Goal: Task Accomplishment & Management: Manage account settings

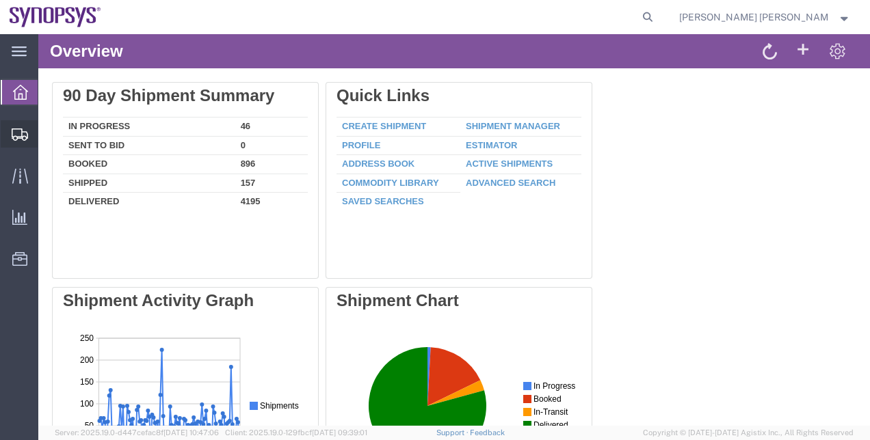
click at [0, 0] on span "Shipment Manager" at bounding box center [0, 0] width 0 height 0
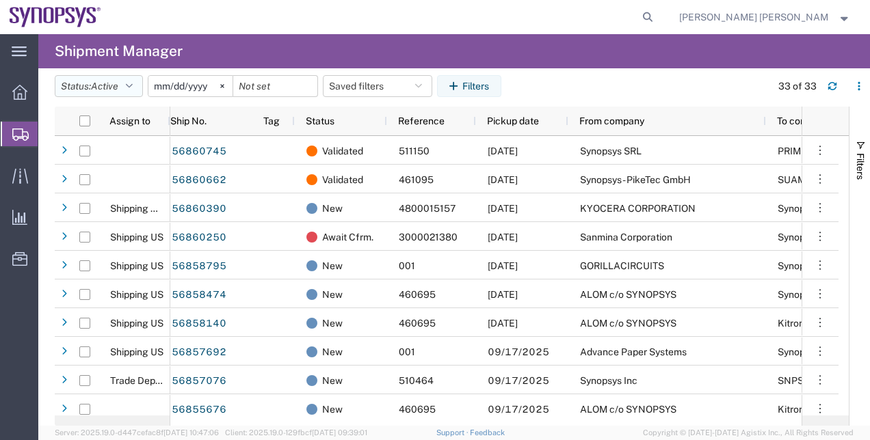
click at [140, 85] on button "Status: Active" at bounding box center [99, 86] width 88 height 22
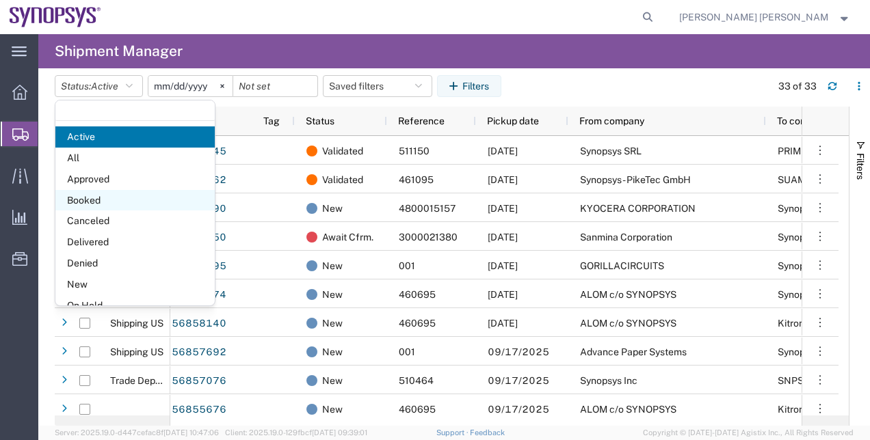
click at [118, 202] on span "Booked" at bounding box center [134, 200] width 159 height 21
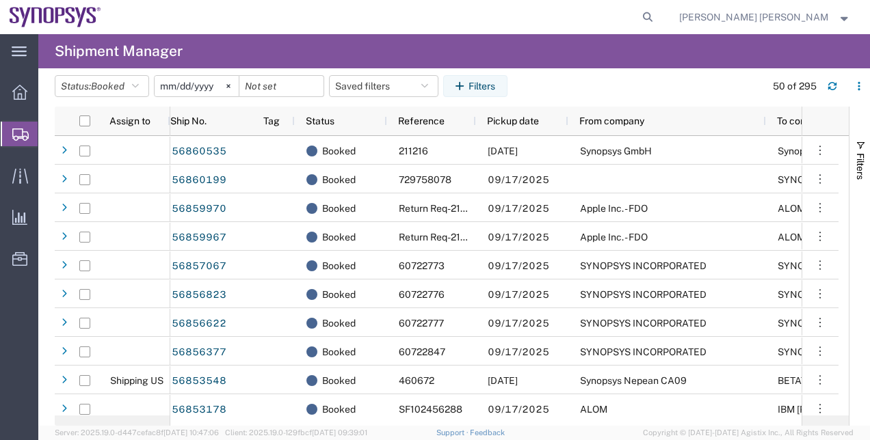
scroll to position [162, 0]
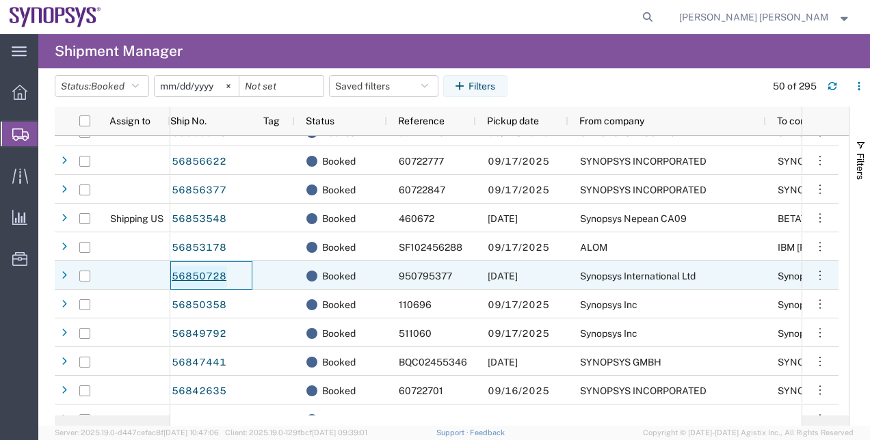
click at [220, 274] on link "56850728" at bounding box center [199, 277] width 56 height 22
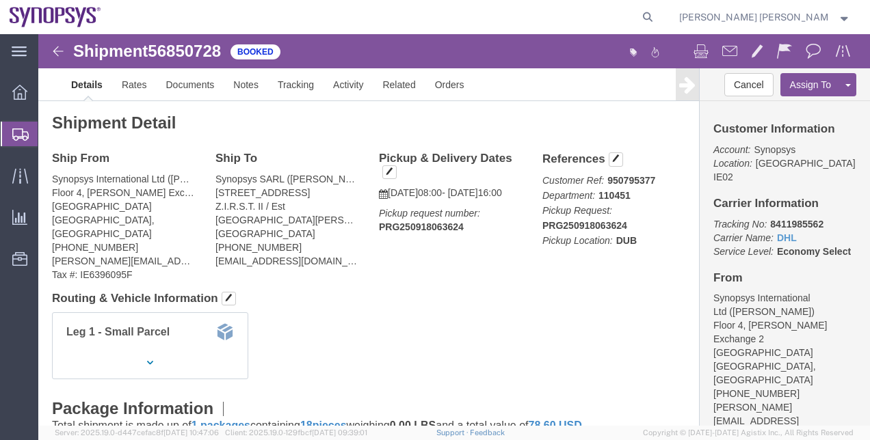
click h4 "Routing & Vehicle Information"
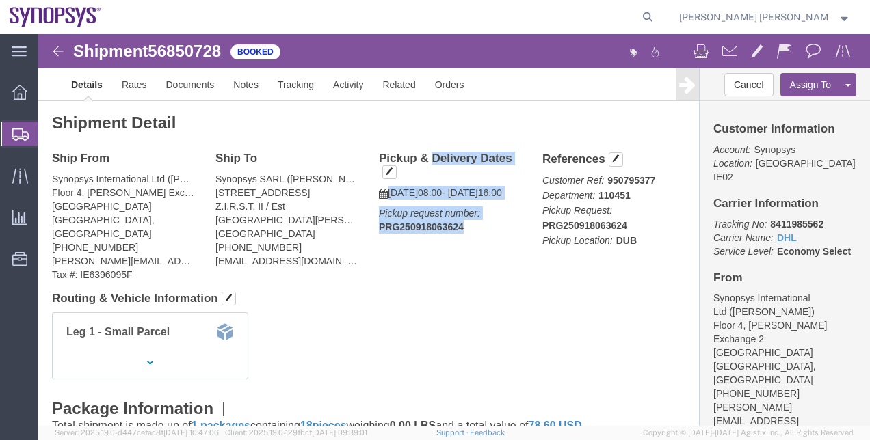
drag, startPoint x: 425, startPoint y: 209, endPoint x: 333, endPoint y: 121, distance: 127.7
click div "Pickup & Delivery Dates [DATE] 08:00 - [DATE] 16:00 Pickup request number: PRG2…"
copy div "Pickup & Delivery Dates [DATE] 08:00 - [DATE] 16:00 Pickup request number: PRG2…"
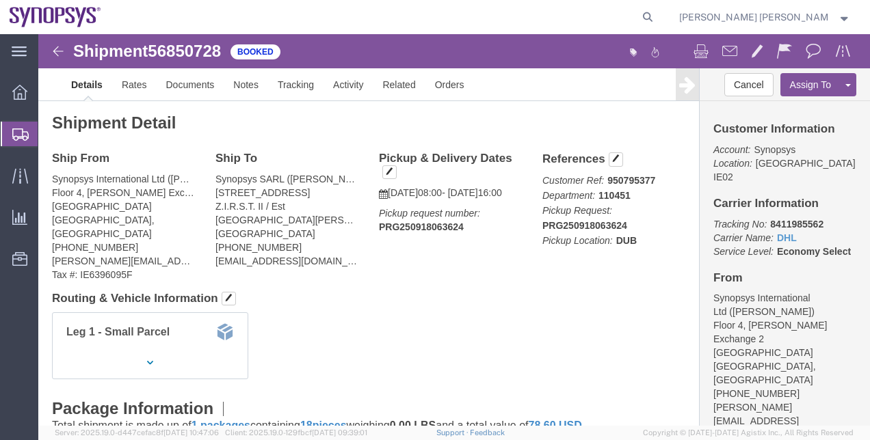
click div "Shipment Detail Ship From Synopsys International Ltd ([PERSON_NAME]) Floor [STR…"
click div "Leg 1 - Small Parcel"
click at [0, 0] on span "Shipment Manager" at bounding box center [0, 0] width 0 height 0
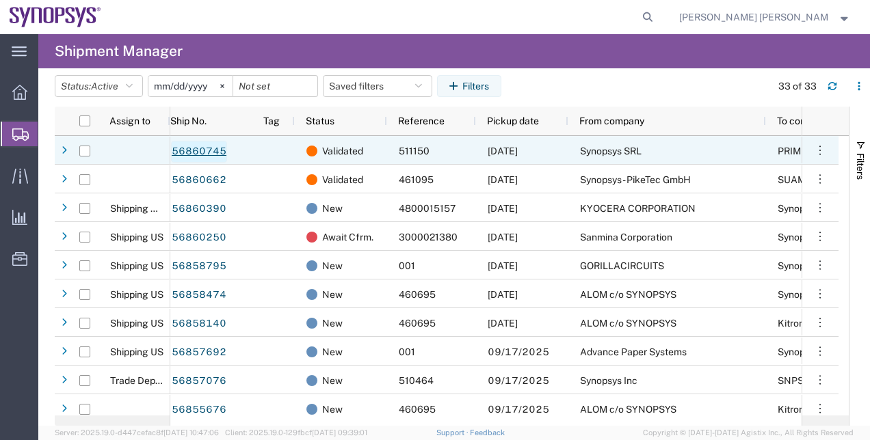
click at [220, 146] on link "56860745" at bounding box center [199, 152] width 56 height 22
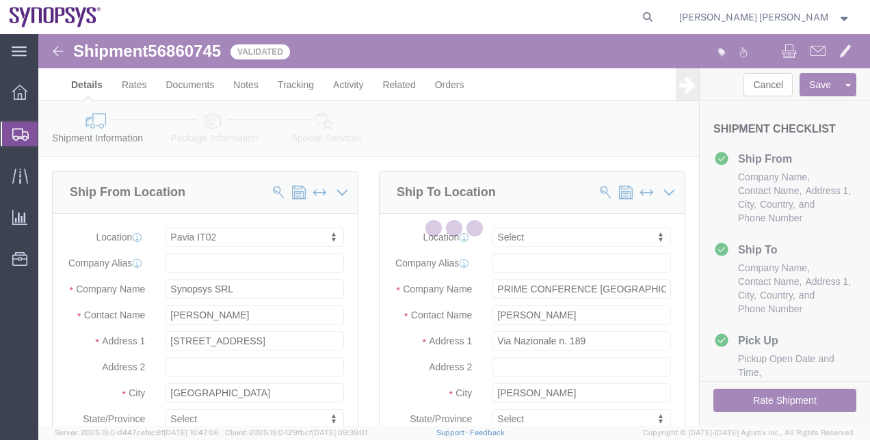
click at [366, 280] on div at bounding box center [454, 230] width 832 height 392
select select "63138"
select select
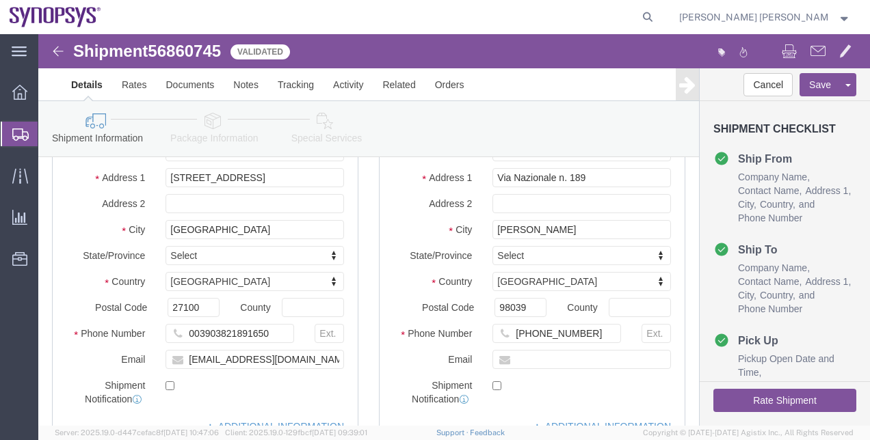
scroll to position [161, 0]
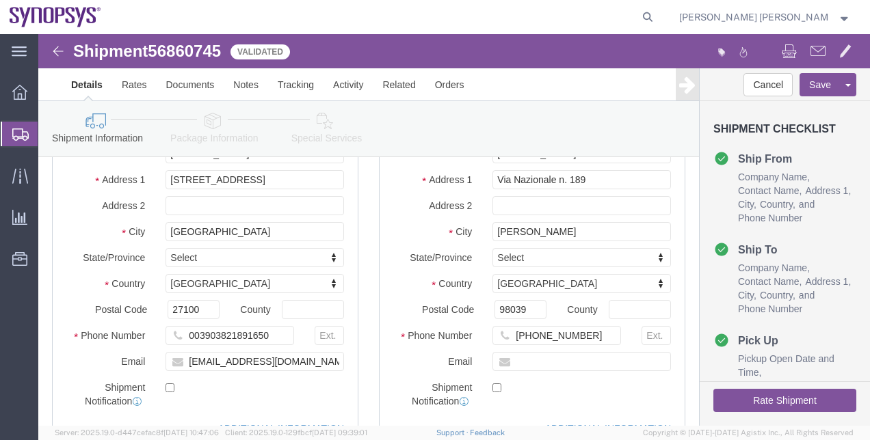
click button "Rate Shipment"
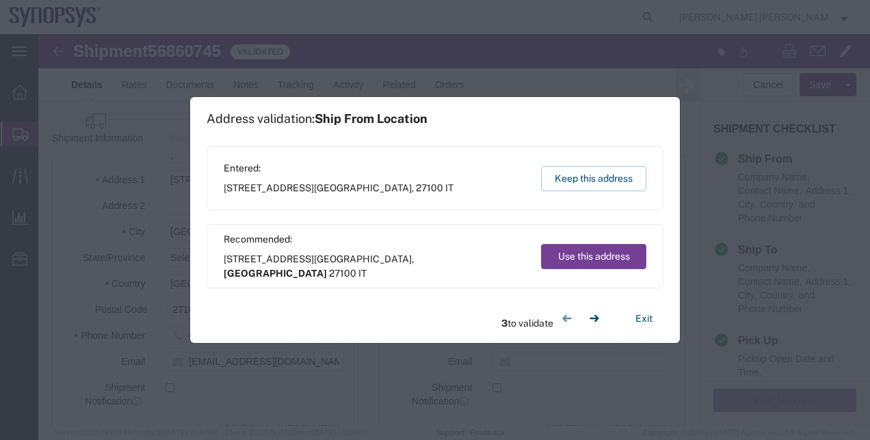
click at [581, 263] on button "Use this address" at bounding box center [593, 256] width 105 height 25
select select "09"
select select "15"
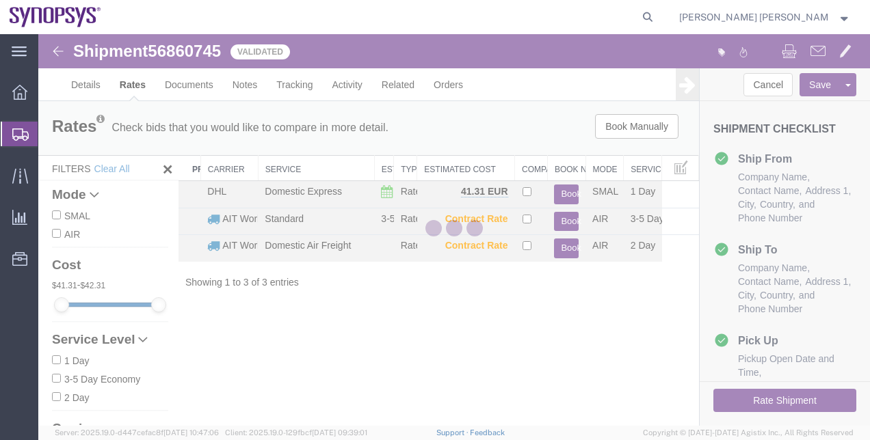
scroll to position [0, 0]
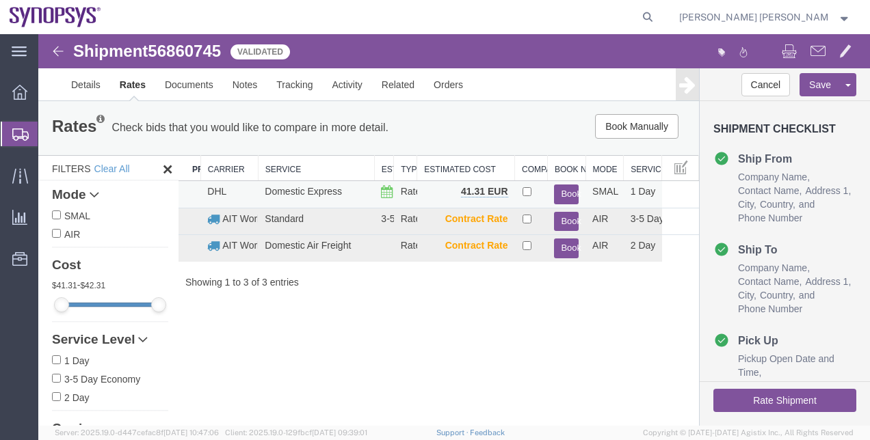
click at [559, 191] on button "Book" at bounding box center [566, 195] width 25 height 20
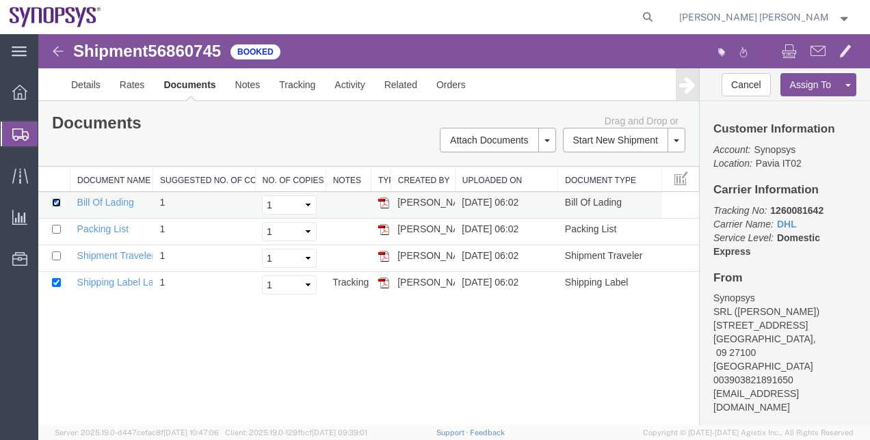
click at [60, 199] on input "checkbox" at bounding box center [56, 202] width 9 height 9
checkbox input "false"
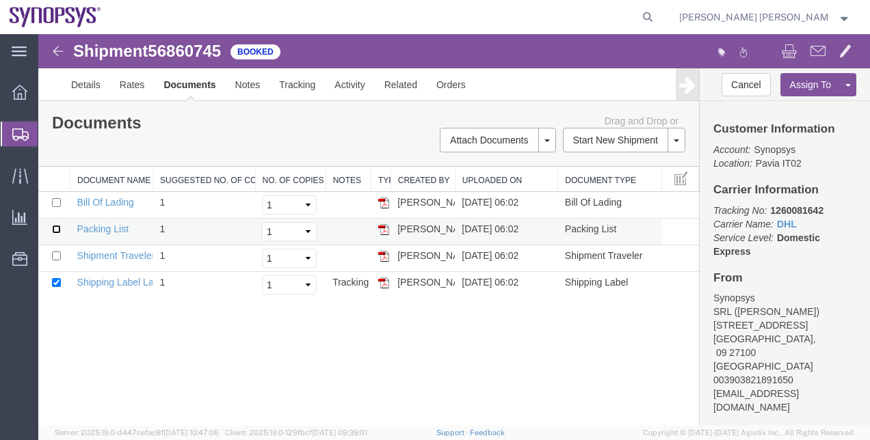
click at [53, 227] on input "checkbox" at bounding box center [56, 229] width 9 height 9
checkbox input "true"
drag, startPoint x: 805, startPoint y: 380, endPoint x: 708, endPoint y: 380, distance: 96.4
click at [708, 380] on div "Customer Information Account: Synopsys Location: [GEOGRAPHIC_DATA] IT02 Carrier…" at bounding box center [785, 263] width 170 height 325
copy address "[EMAIL_ADDRESS][DOMAIN_NAME]"
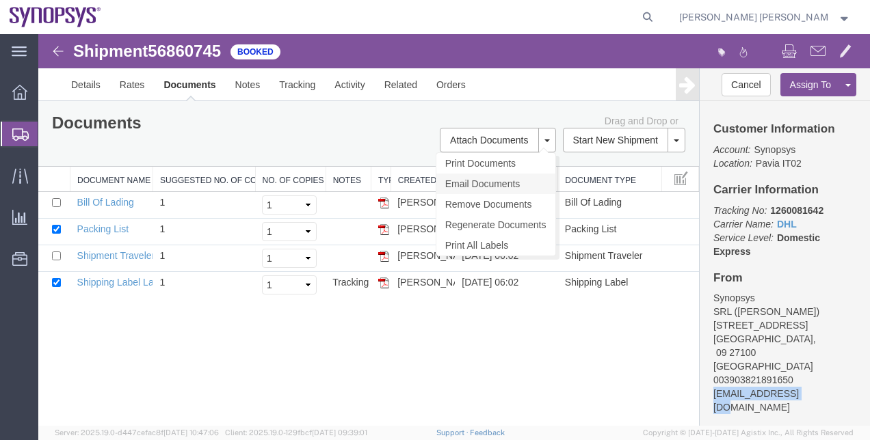
click at [520, 180] on link "Email Documents" at bounding box center [495, 184] width 119 height 21
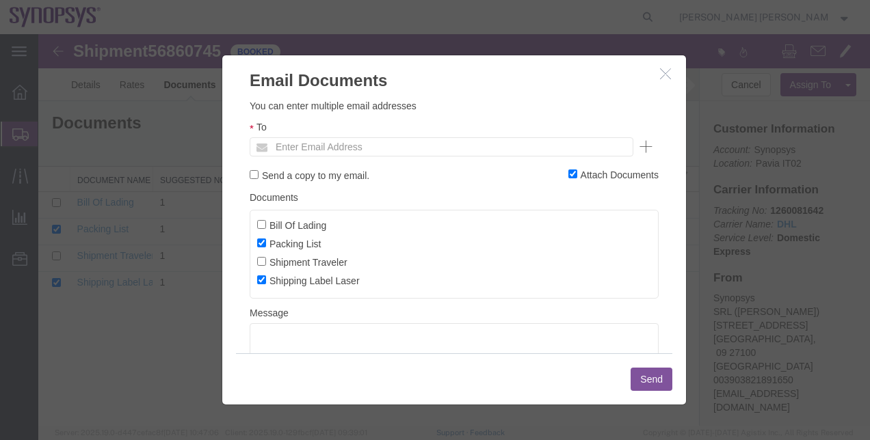
click at [518, 145] on ul "Enter Email Address" at bounding box center [442, 146] width 384 height 19
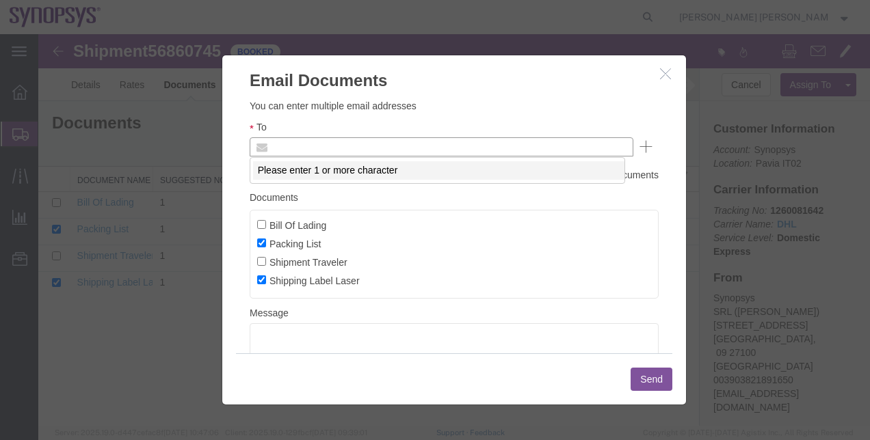
paste input "[EMAIL_ADDRESS][DOMAIN_NAME]"
type input "[EMAIL_ADDRESS][DOMAIN_NAME]"
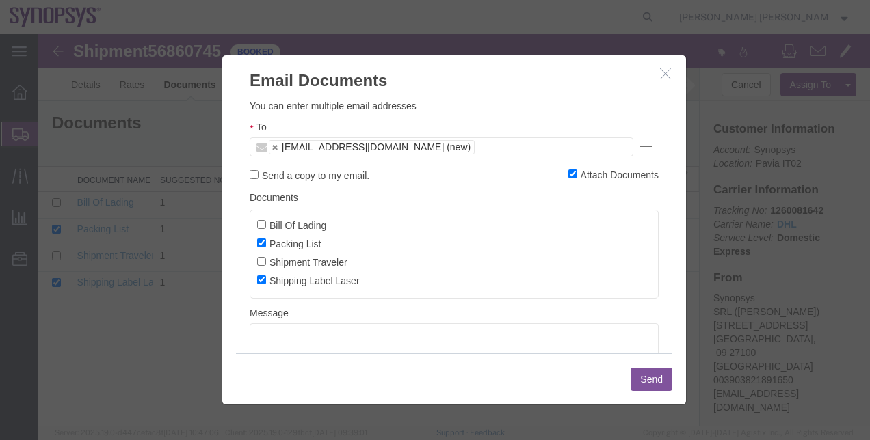
click at [320, 172] on label "Send a copy to my email." at bounding box center [310, 175] width 120 height 15
click at [259, 172] on input "Send a copy to my email." at bounding box center [254, 174] width 9 height 9
checkbox input "true"
click at [655, 380] on button "Send" at bounding box center [652, 379] width 42 height 23
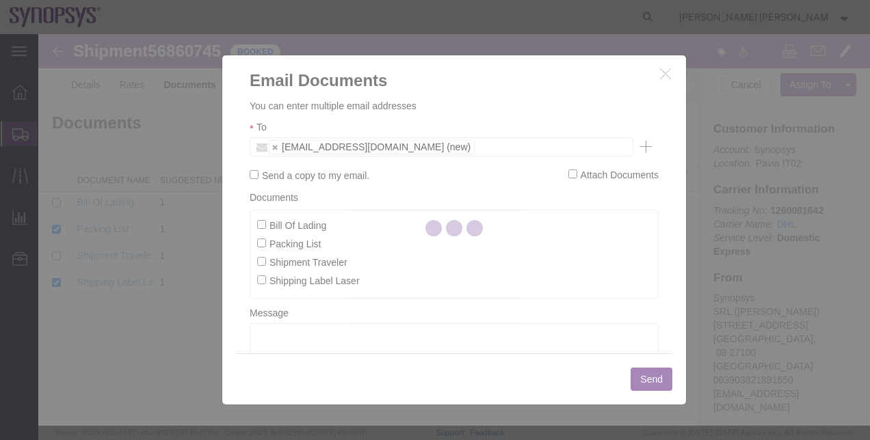
checkbox input "false"
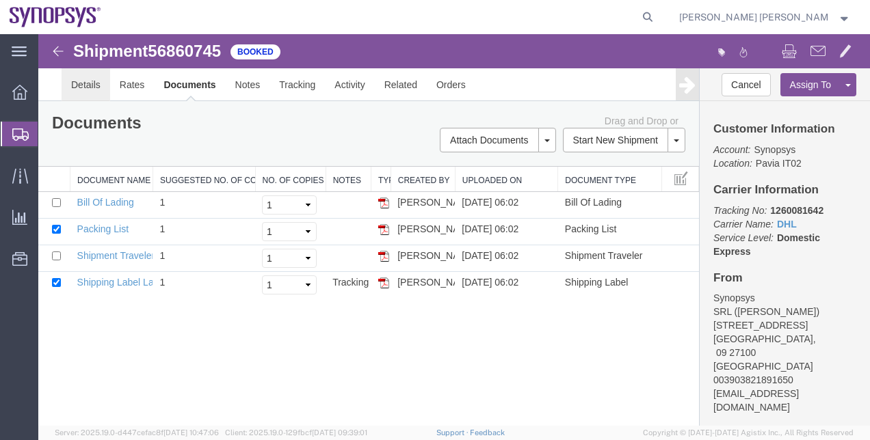
click at [83, 85] on link "Details" at bounding box center [86, 84] width 49 height 33
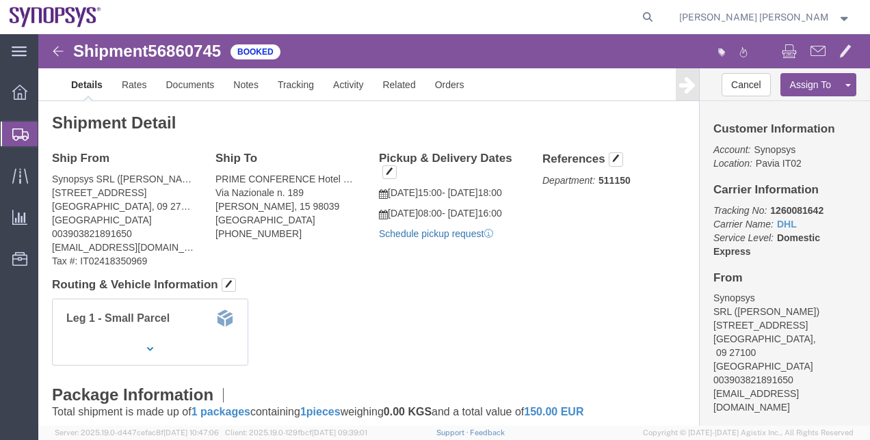
click link "Schedule pickup request"
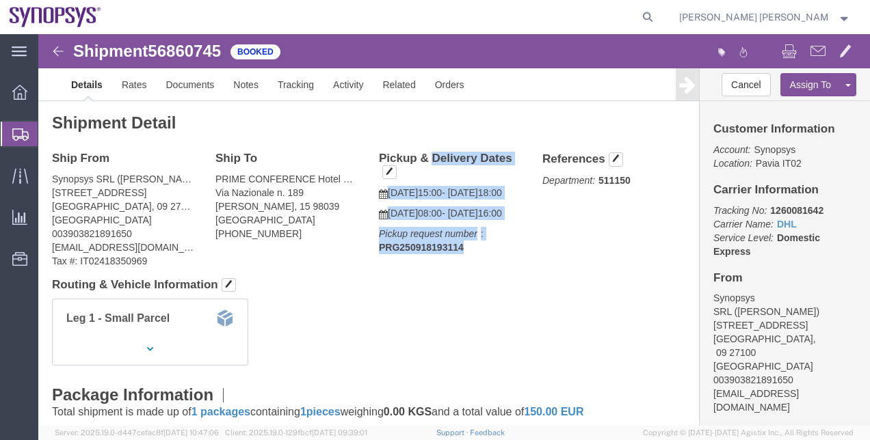
drag, startPoint x: 427, startPoint y: 243, endPoint x: 338, endPoint y: 123, distance: 149.6
click div "Pickup & Delivery Dates [DATE] 15:00 - [DATE] 18:00 [DATE] 08:00 - [DATE] 16:00…"
copy div "Pickup & Delivery Dates [DATE] 15:00 - [DATE] 18:00 [DATE] 08:00 - [DATE] 16:00…"
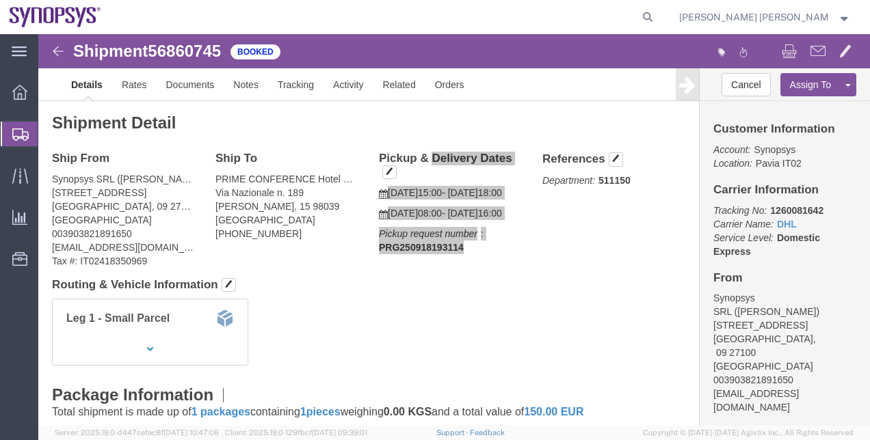
click at [0, 0] on span "Shipment Manager" at bounding box center [0, 0] width 0 height 0
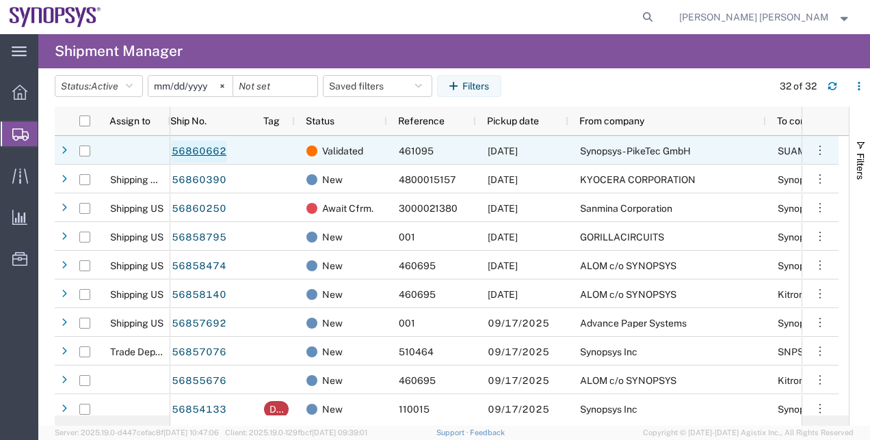
click at [213, 153] on link "56860662" at bounding box center [199, 152] width 56 height 22
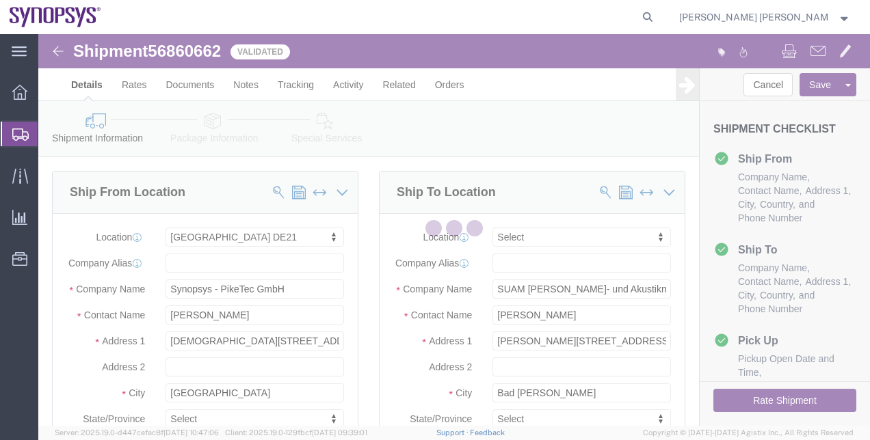
select select "65674"
select select
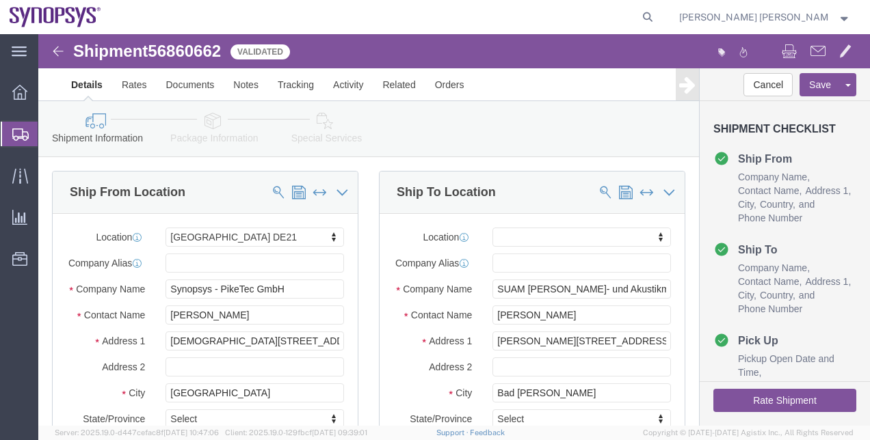
click div "Ship To Location Location My Profile Location [GEOGRAPHIC_DATA] DE04 Agrate Bri…"
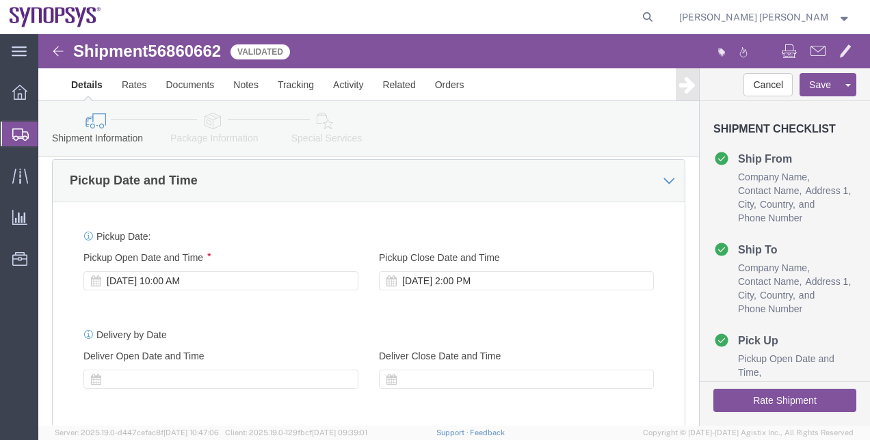
scroll to position [492, 0]
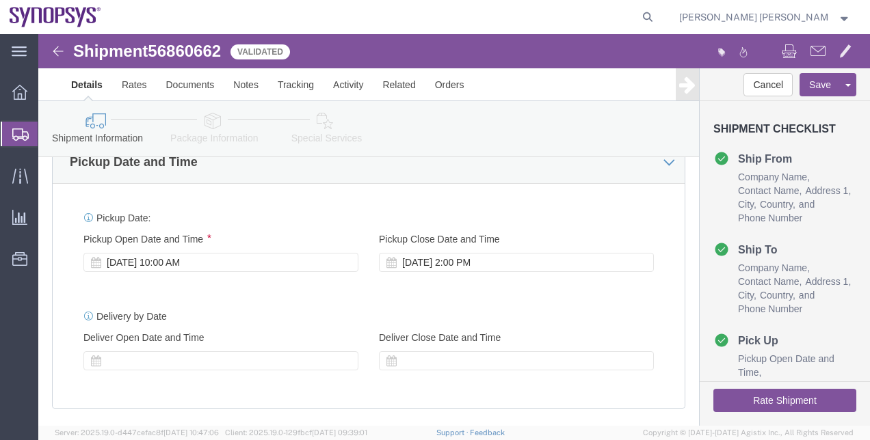
click button "Rate Shipment"
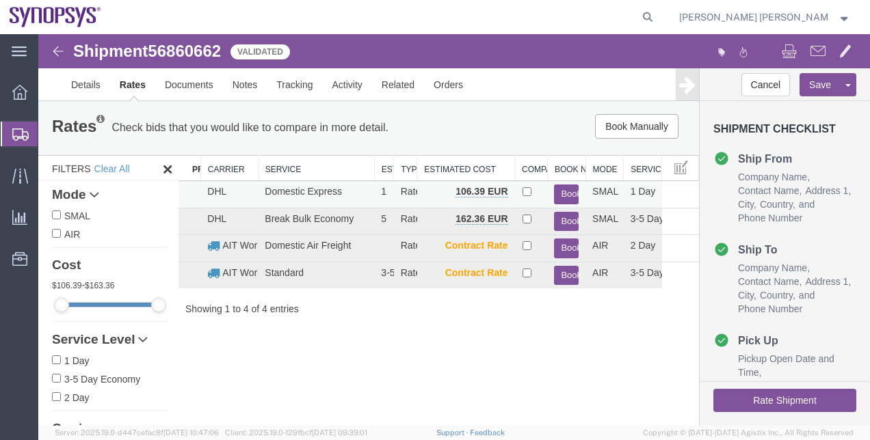
click at [569, 196] on button "Book" at bounding box center [566, 195] width 25 height 20
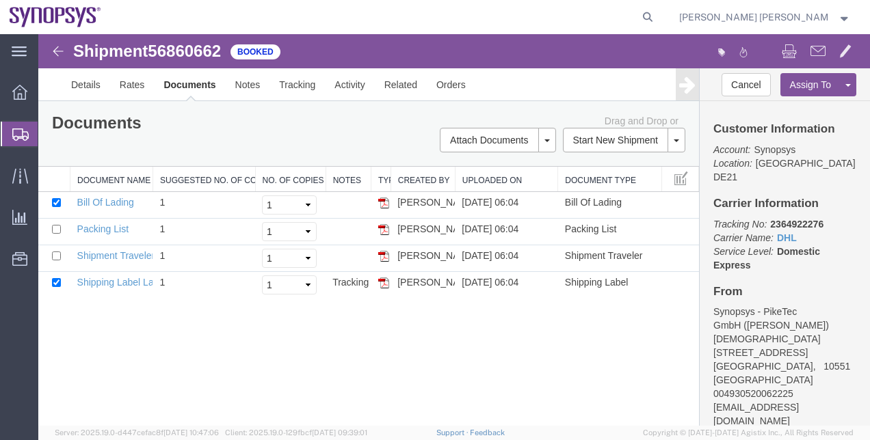
scroll to position [74, 0]
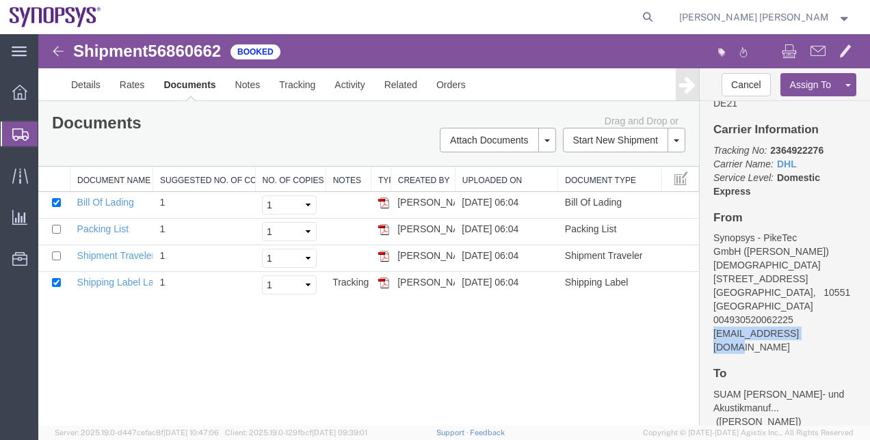
drag, startPoint x: 820, startPoint y: 304, endPoint x: 711, endPoint y: 306, distance: 109.5
click at [711, 306] on div "Customer Information Account: Synopsys Location: [GEOGRAPHIC_DATA] DE21 Carrier…" at bounding box center [785, 263] width 170 height 325
copy address "[EMAIL_ADDRESS][DOMAIN_NAME]"
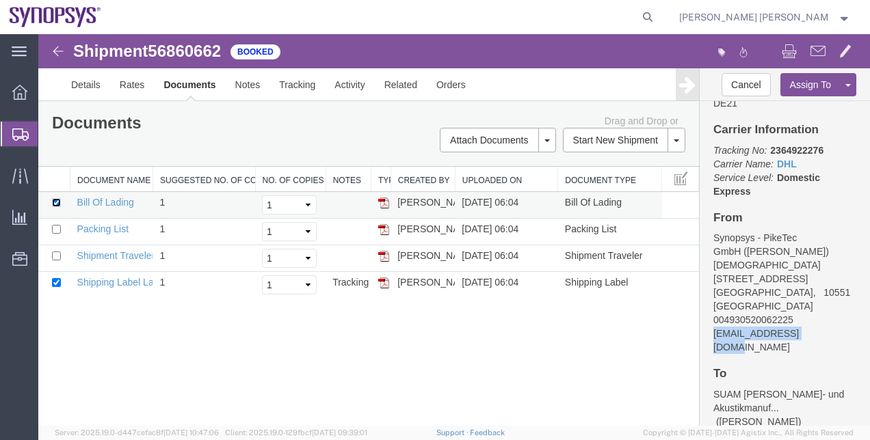
click at [54, 202] on input "checkbox" at bounding box center [56, 202] width 9 height 9
checkbox input "false"
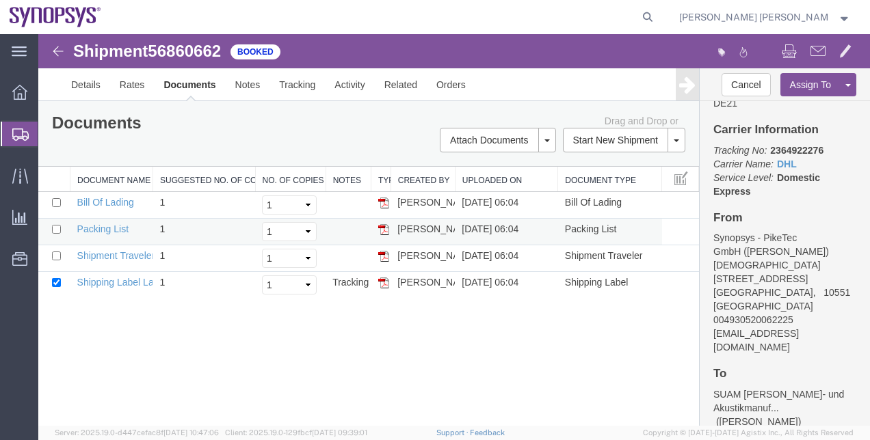
click at [57, 233] on td at bounding box center [54, 232] width 32 height 27
click at [59, 233] on td at bounding box center [54, 232] width 32 height 27
click at [57, 228] on input "checkbox" at bounding box center [56, 229] width 9 height 9
checkbox input "true"
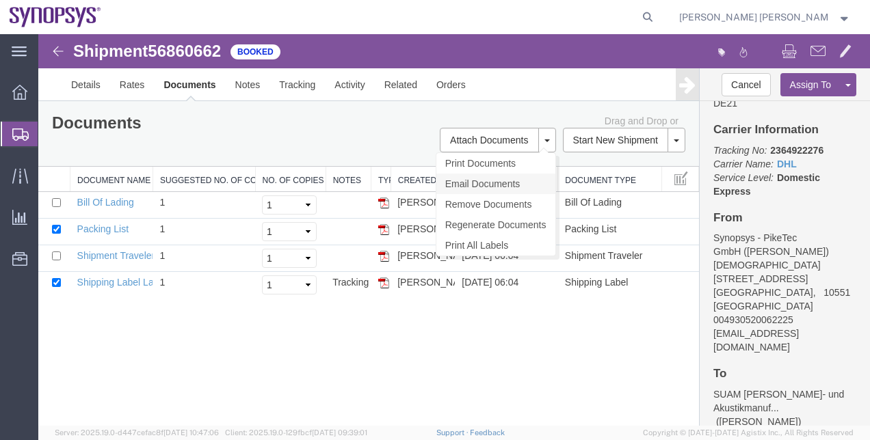
click at [517, 179] on link "Email Documents" at bounding box center [495, 184] width 119 height 21
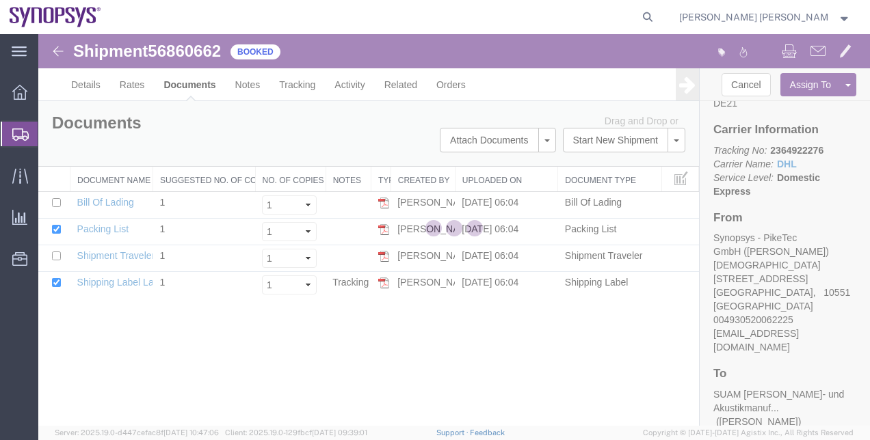
checkbox input "true"
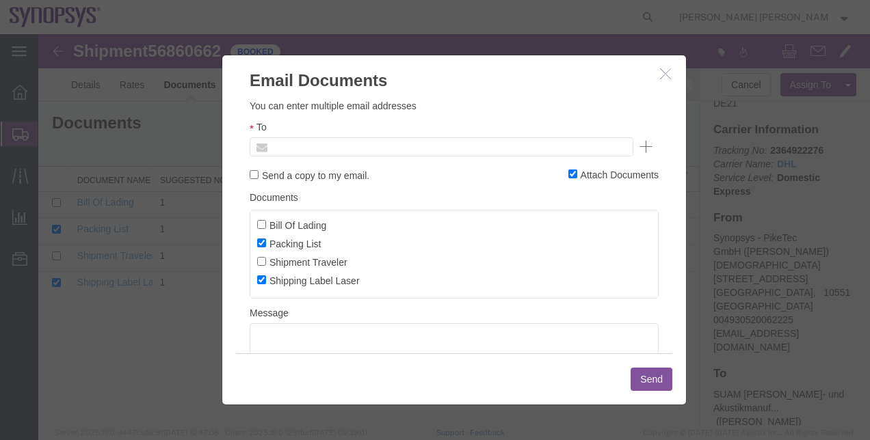
paste input "[EMAIL_ADDRESS][DOMAIN_NAME]"
click at [397, 150] on body "Shipment 56860662 4 of 4 Booked Details Rates Documents Notes Tracking Activity…" at bounding box center [454, 206] width 832 height 345
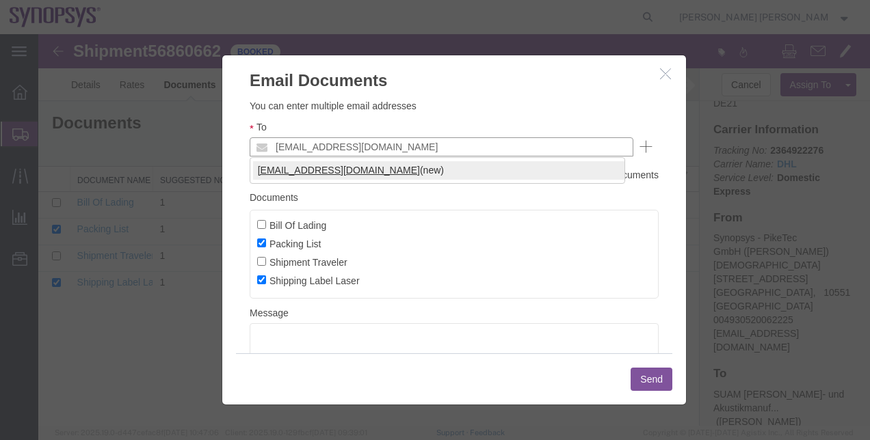
type input "[EMAIL_ADDRESS][DOMAIN_NAME]"
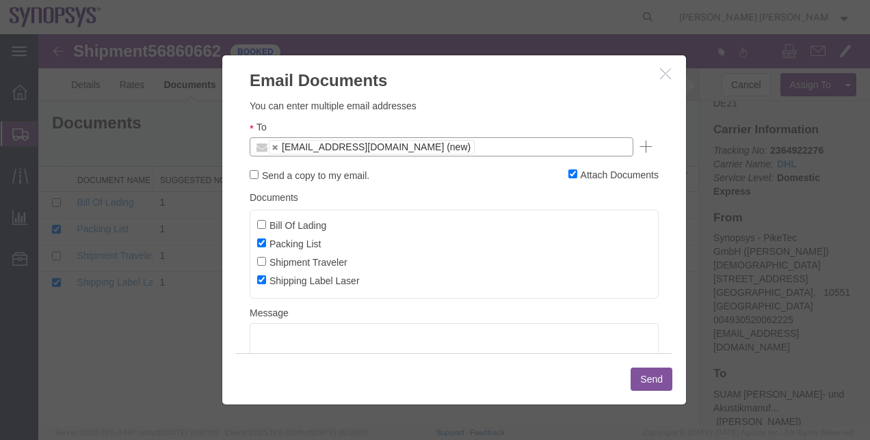
click at [312, 172] on label "Send a copy to my email." at bounding box center [310, 175] width 120 height 15
click at [259, 172] on input "Send a copy to my email." at bounding box center [254, 174] width 9 height 9
checkbox input "true"
click at [644, 385] on button "Send" at bounding box center [652, 379] width 42 height 23
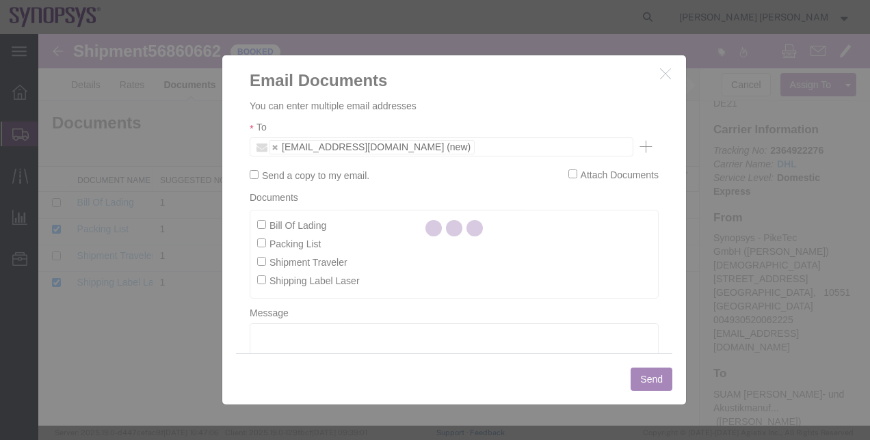
checkbox input "false"
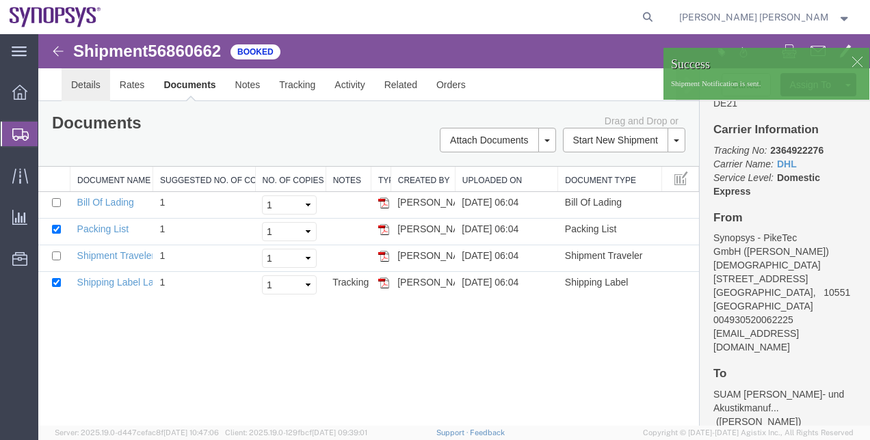
click at [90, 85] on link "Details" at bounding box center [86, 84] width 49 height 33
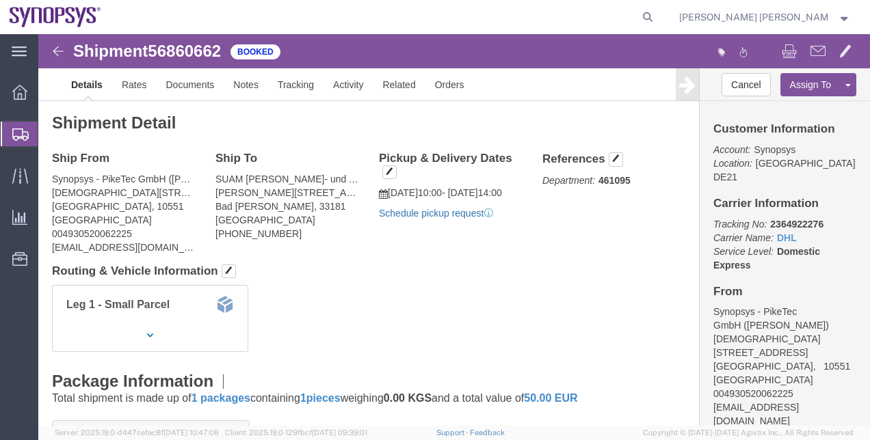
click link "Schedule pickup request"
click at [0, 0] on span "Shipment Manager" at bounding box center [0, 0] width 0 height 0
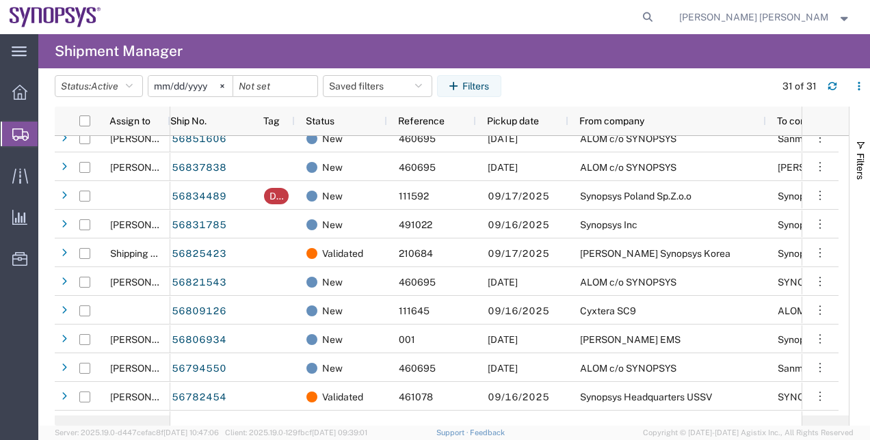
scroll to position [599, 0]
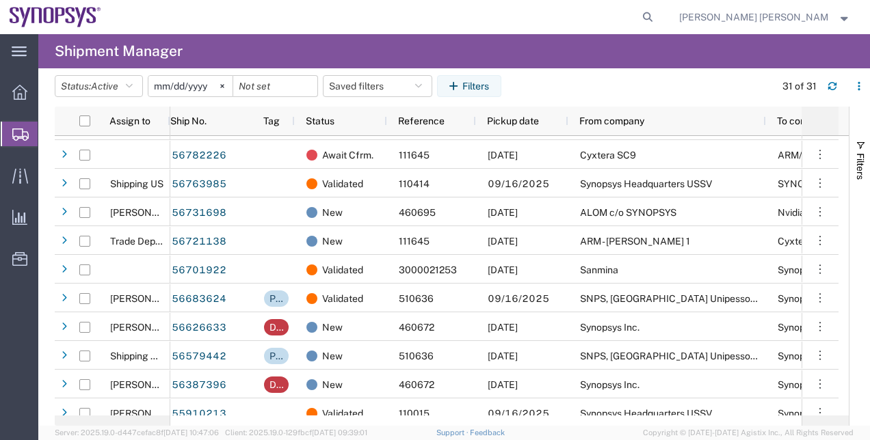
click at [818, 117] on div at bounding box center [822, 121] width 21 height 22
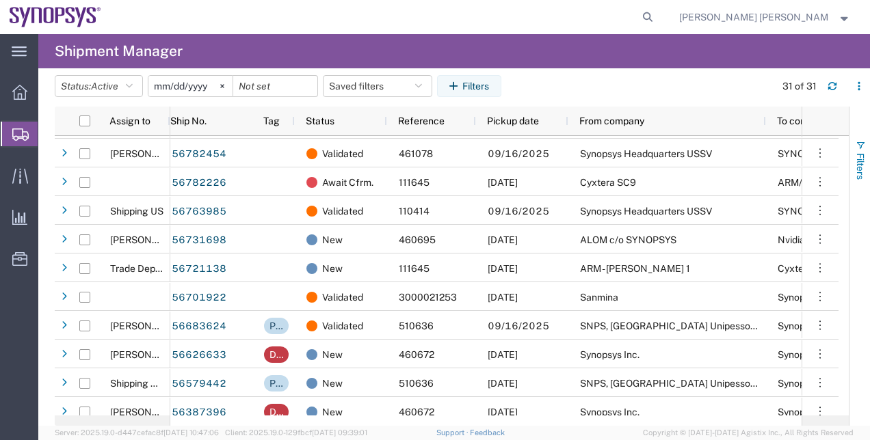
click at [856, 180] on span "Filters" at bounding box center [860, 166] width 11 height 27
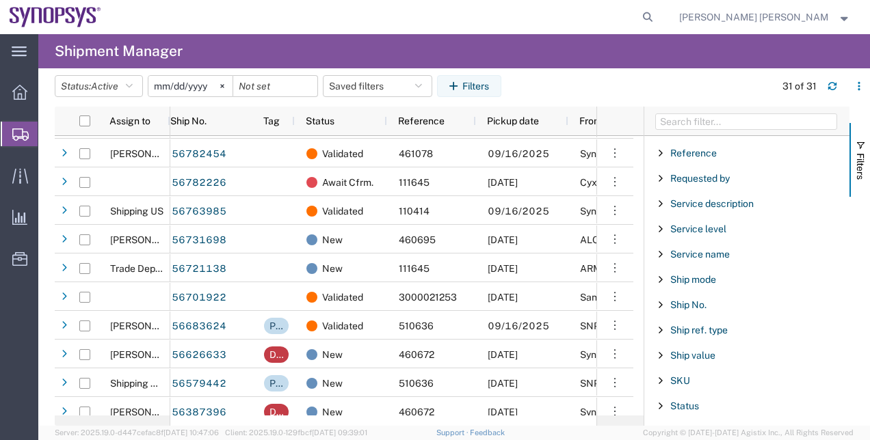
scroll to position [1023, 0]
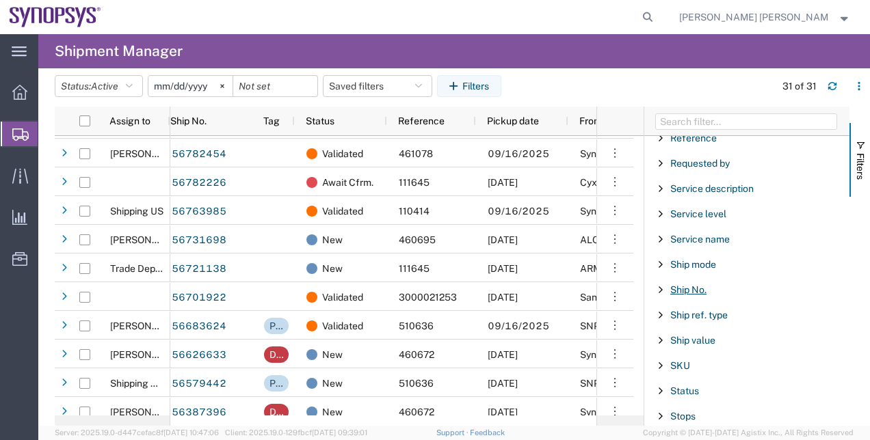
click at [696, 284] on span "Ship No." at bounding box center [688, 289] width 36 height 11
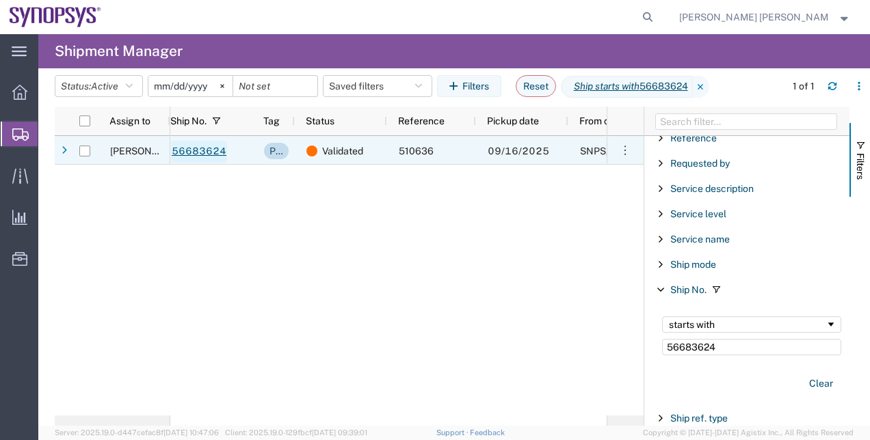
type input "56683624"
click at [192, 144] on link "56683624" at bounding box center [199, 152] width 56 height 22
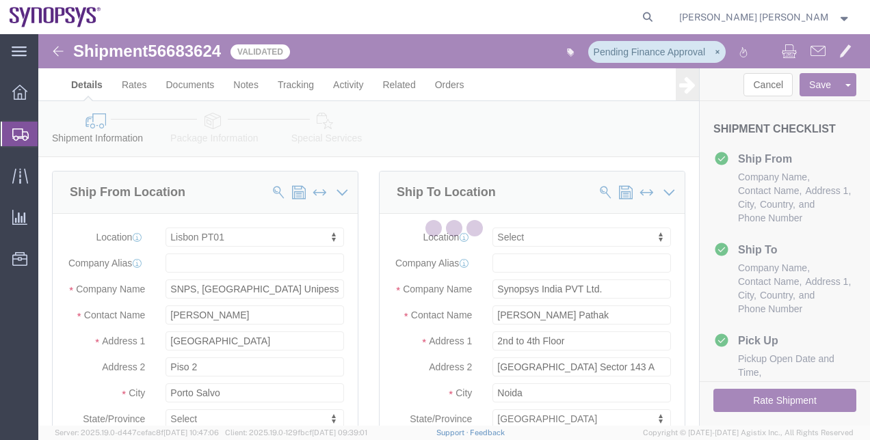
select select "63152"
select select
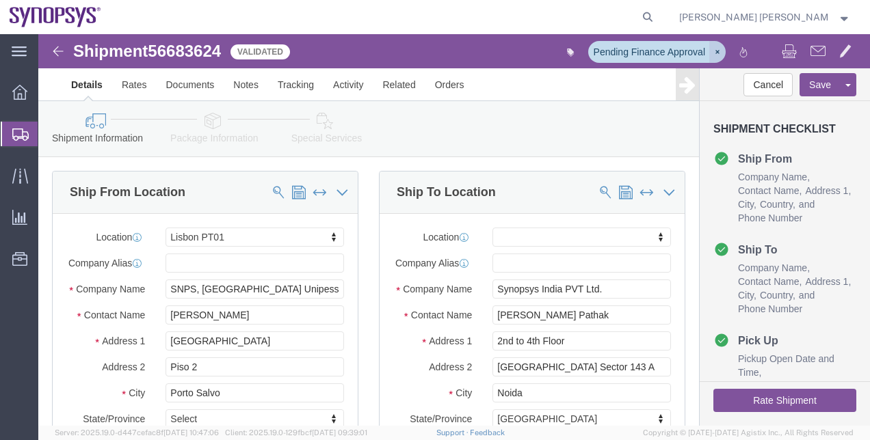
click icon "button"
click div "Ship To Location Location My Profile Location [GEOGRAPHIC_DATA] DE04 Agrate Bri…"
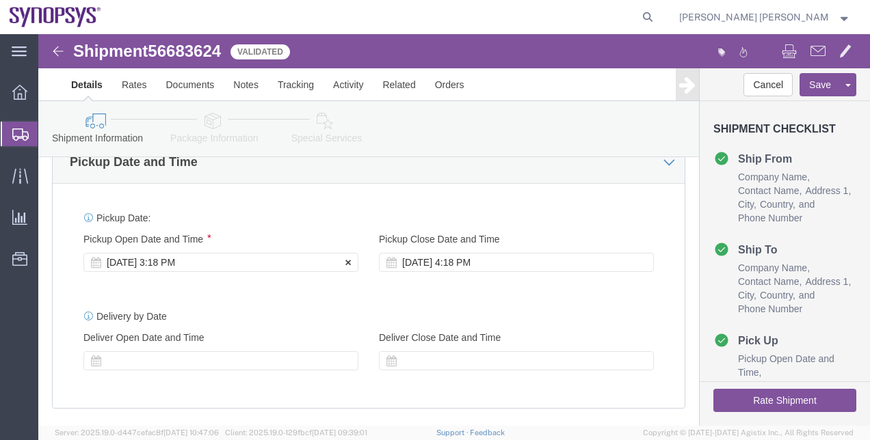
click div "[DATE] 3:18 PM"
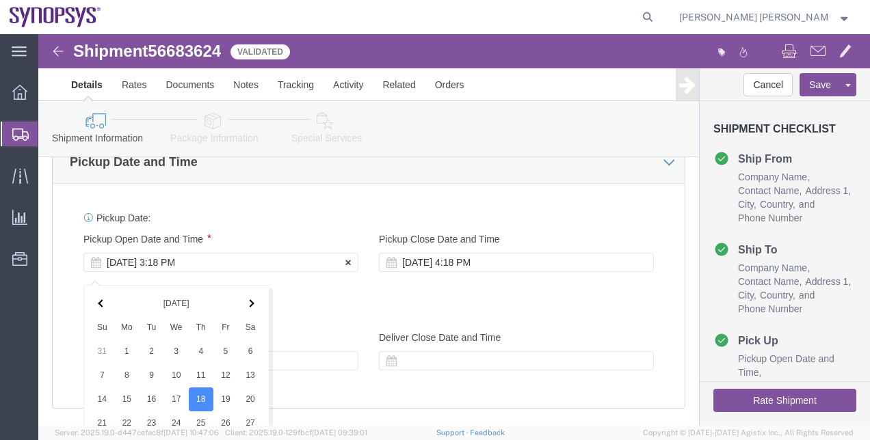
scroll to position [781, 0]
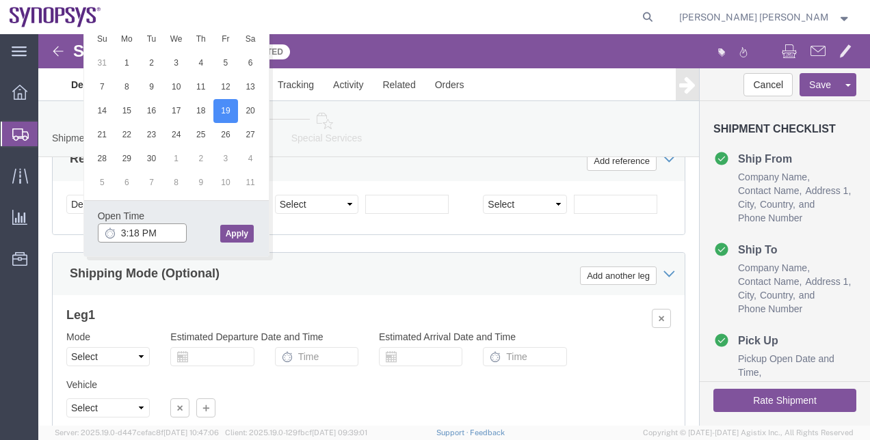
click input "3:18 PM"
type input "9:00 AM"
click button "Apply"
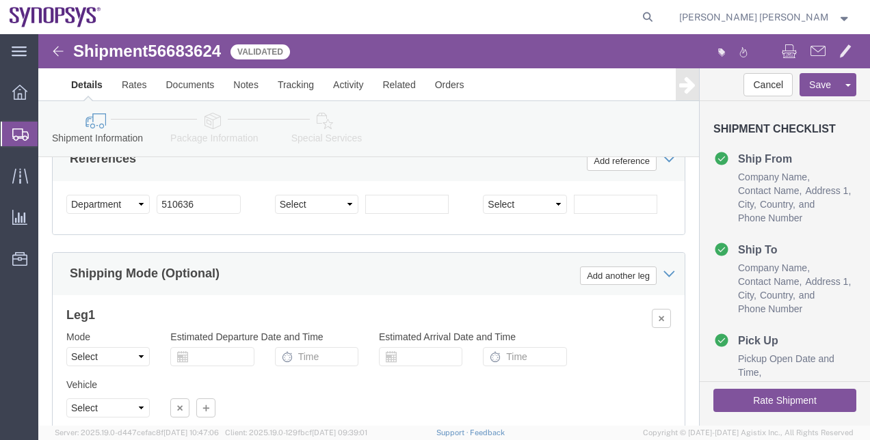
click div "Shipping Mode (Optional) Add another leg"
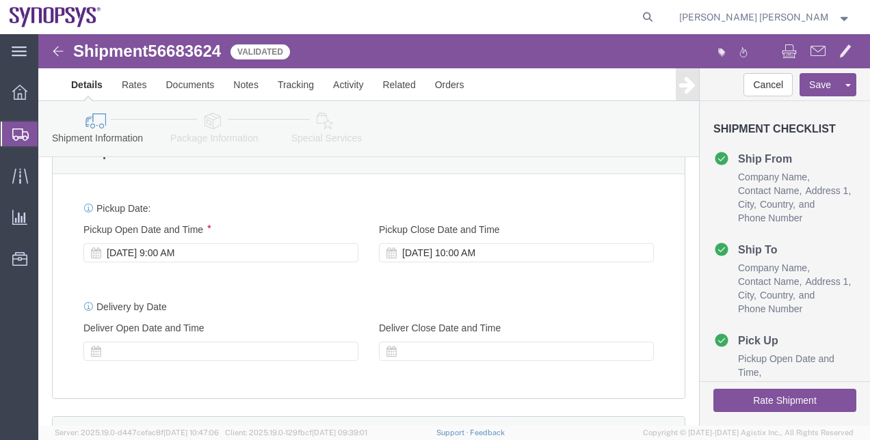
scroll to position [480, 0]
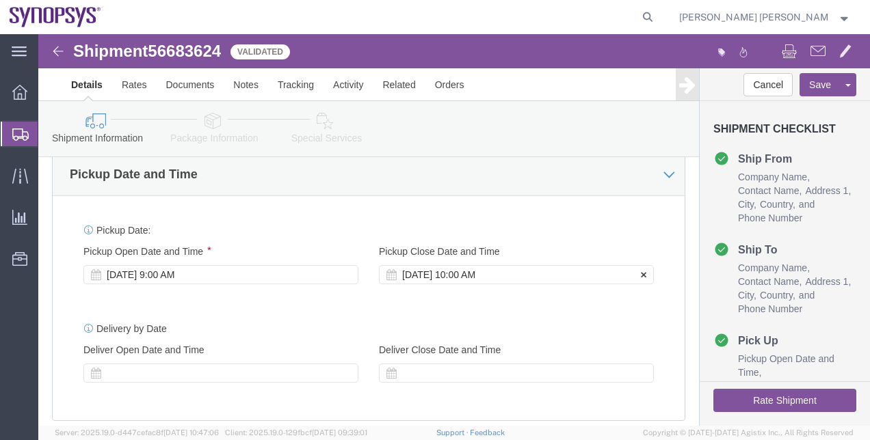
click div "[DATE] 10:00 AM"
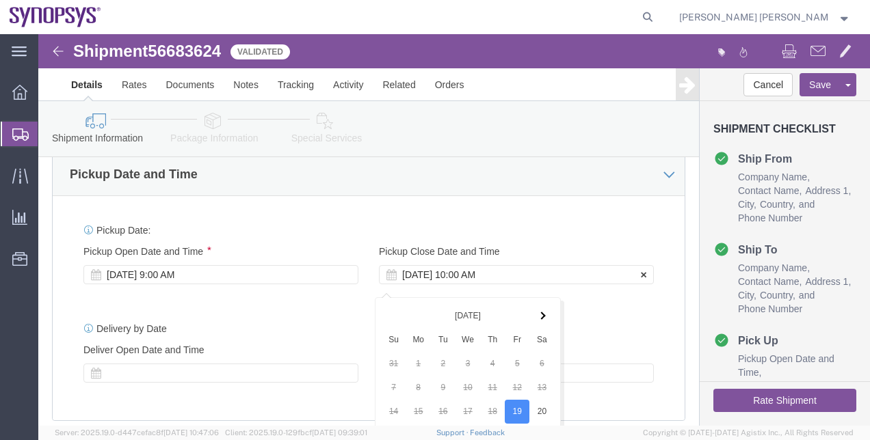
scroll to position [781, 0]
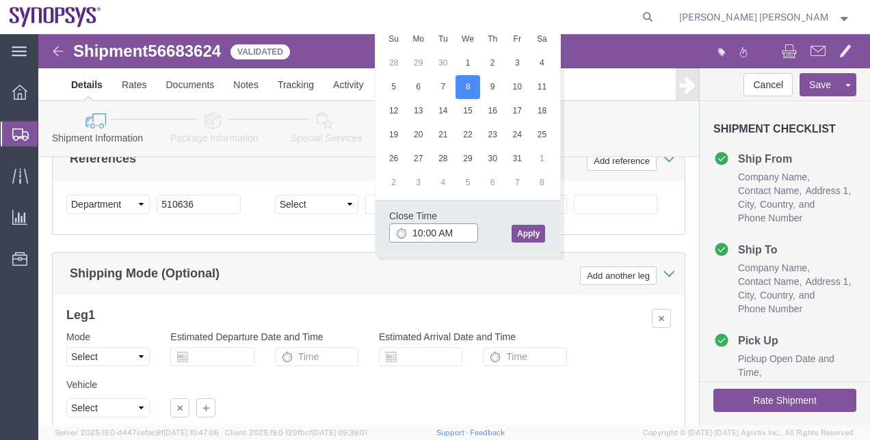
click input "10:00 AM"
click input "2:00 AM"
click button "Apply"
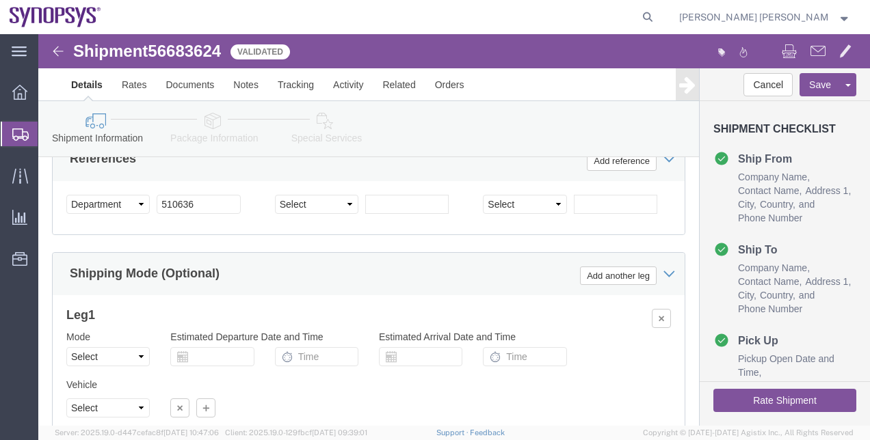
click div "Shipping Mode (Optional) Add another leg"
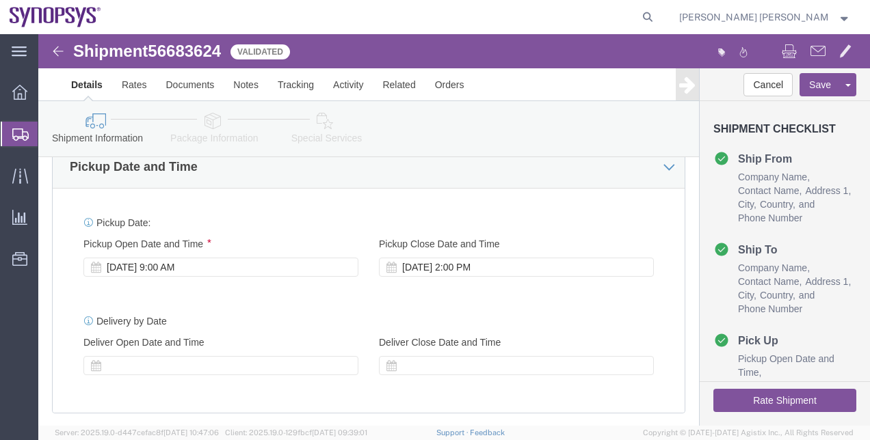
scroll to position [480, 0]
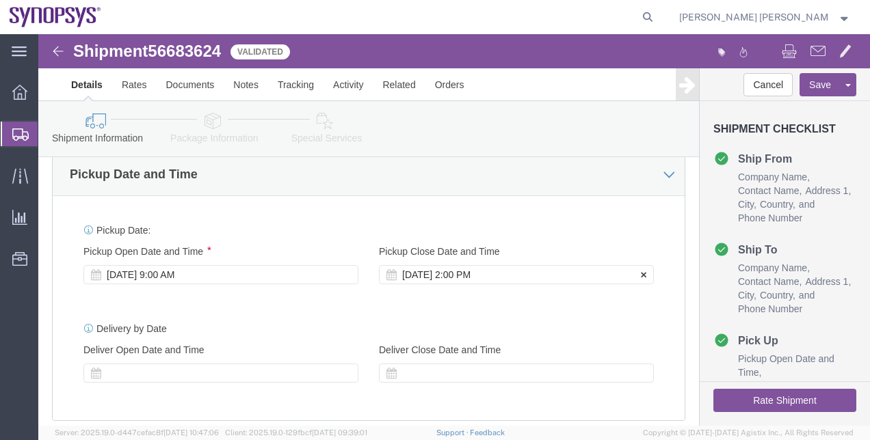
click div "[DATE] 2:00 PM"
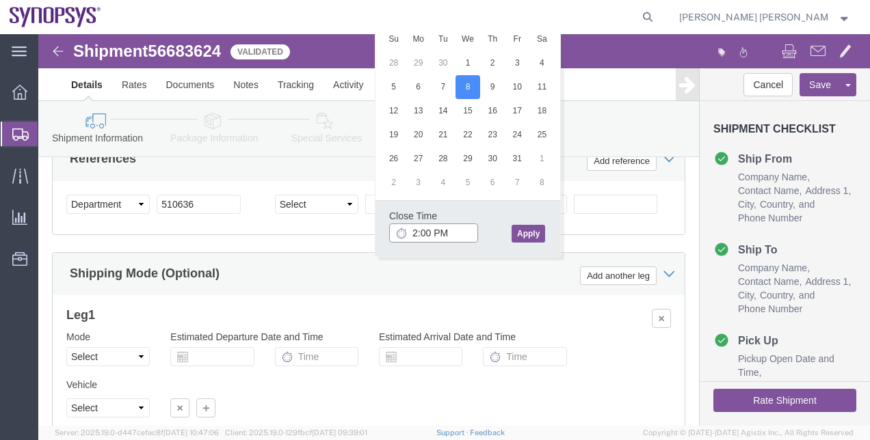
type input "3:00 PM"
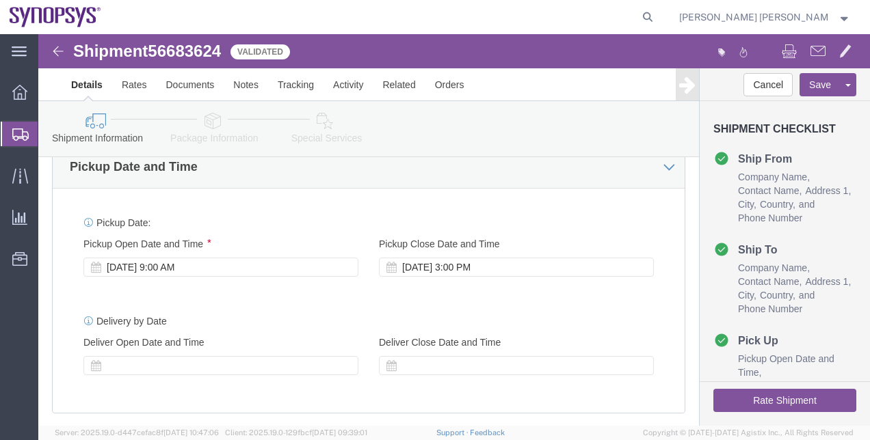
scroll to position [466, 0]
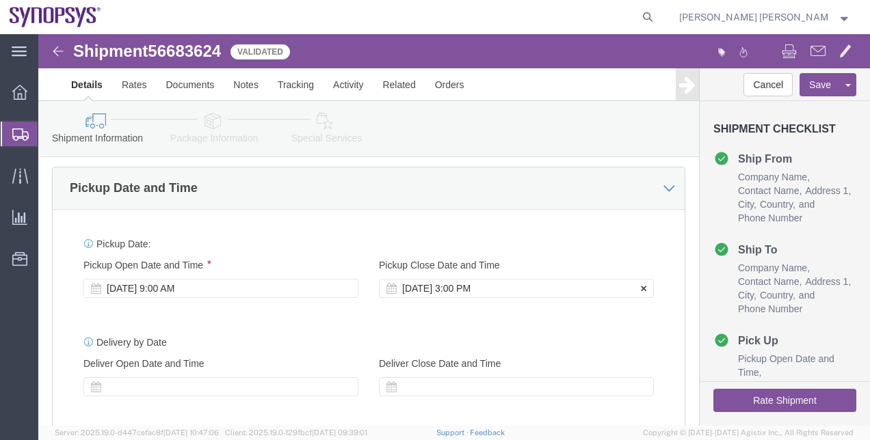
click div "[DATE] 3:00 PM"
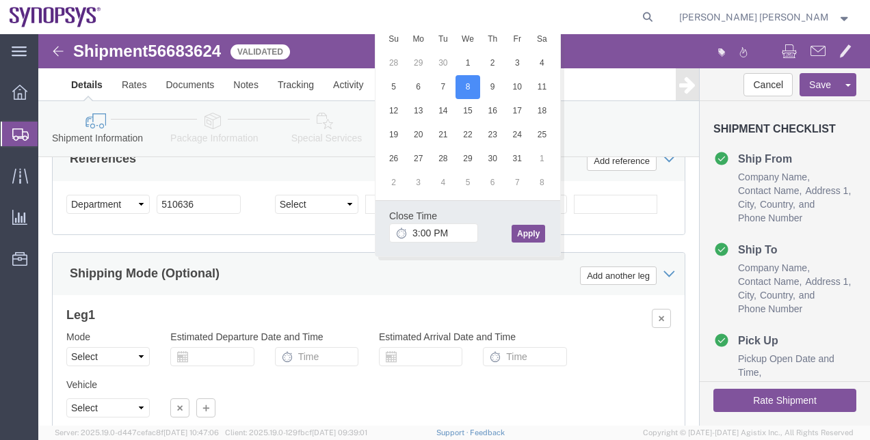
click div "Shipping Mode (Optional) Add another leg"
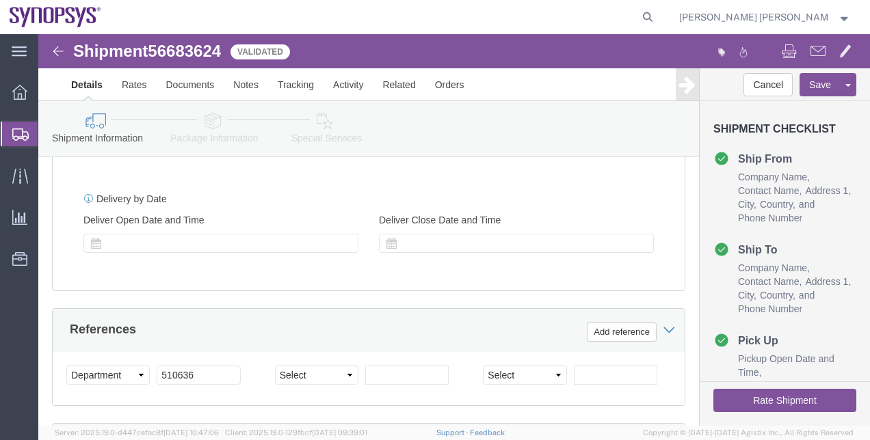
scroll to position [589, 0]
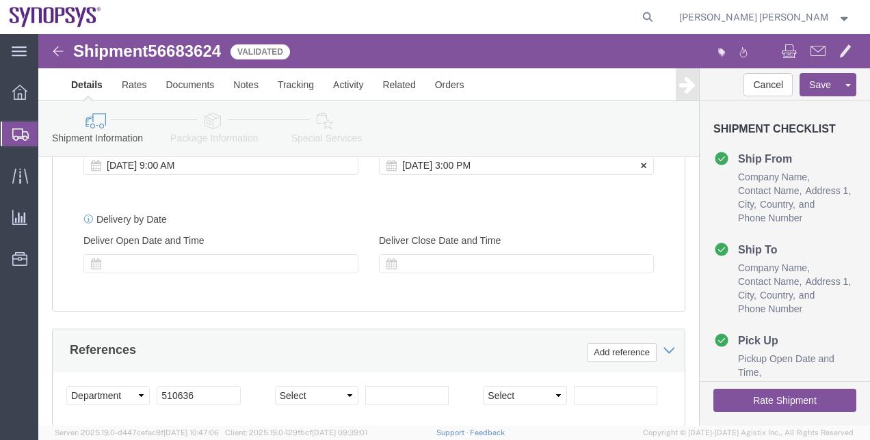
click div "[DATE] 3:00 PM"
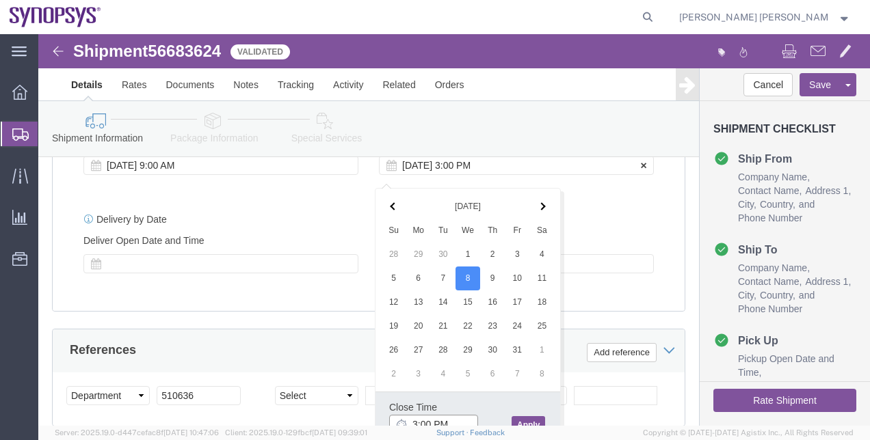
scroll to position [595, 0]
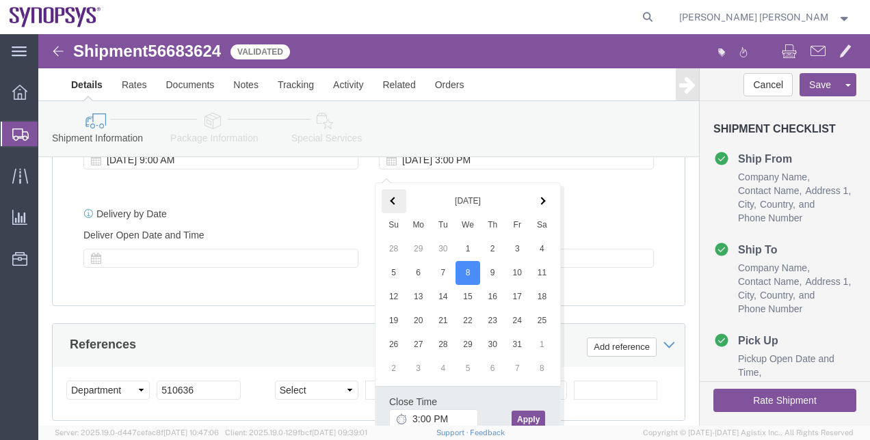
click th
click button "Apply"
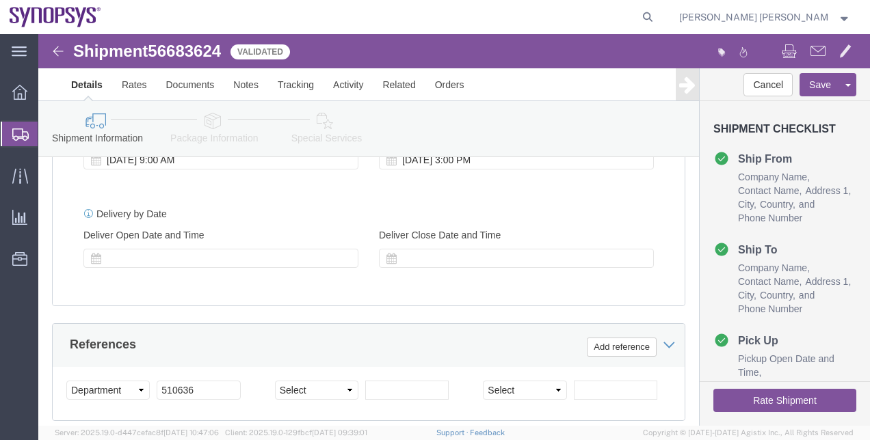
click button "Rate Shipment"
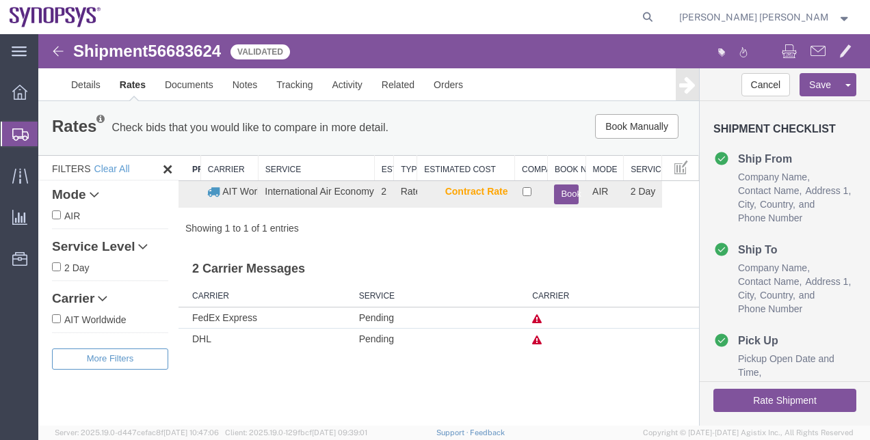
click at [403, 230] on div "Showing 1 to 1 of 1 entries" at bounding box center [438, 229] width 520 height 14
click at [89, 84] on link "Details" at bounding box center [86, 84] width 49 height 33
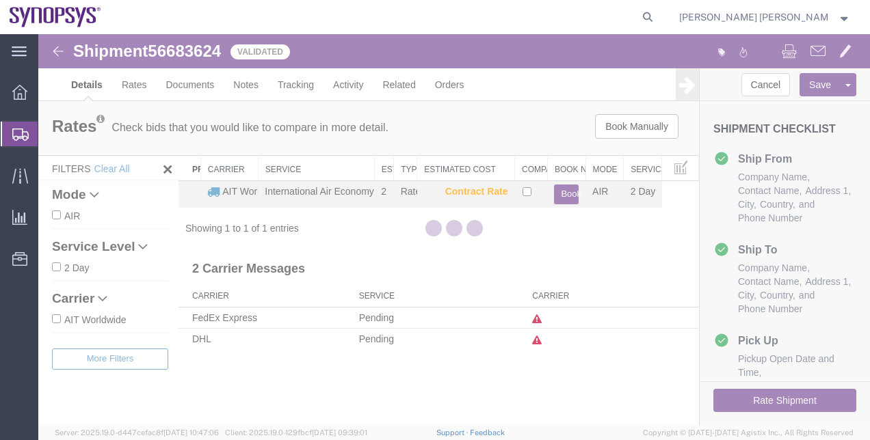
select select "63152"
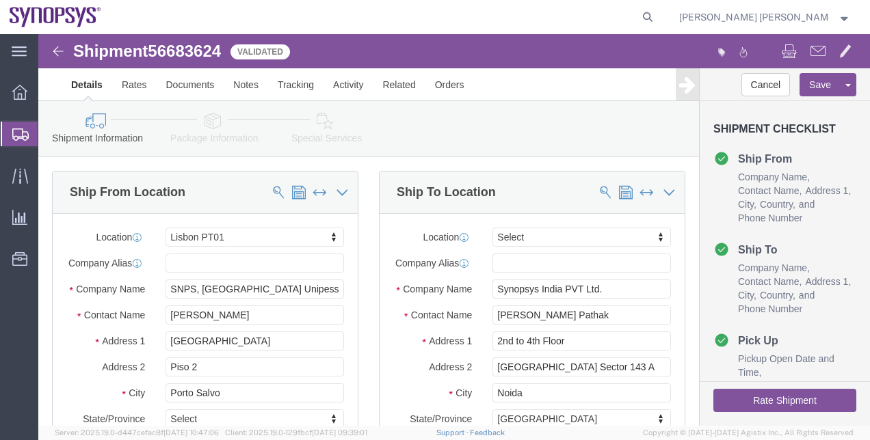
click div "Ship To Location Location Select Select My Profile Location [GEOGRAPHIC_DATA] D…"
drag, startPoint x: 373, startPoint y: 287, endPoint x: 334, endPoint y: 253, distance: 51.3
click div "Ship To Location Location Select Select My Profile Location [GEOGRAPHIC_DATA] D…"
drag, startPoint x: 334, startPoint y: 253, endPoint x: 319, endPoint y: 290, distance: 40.1
click div "Ship From Location Location [GEOGRAPHIC_DATA] PT01 Select My Profile Location […"
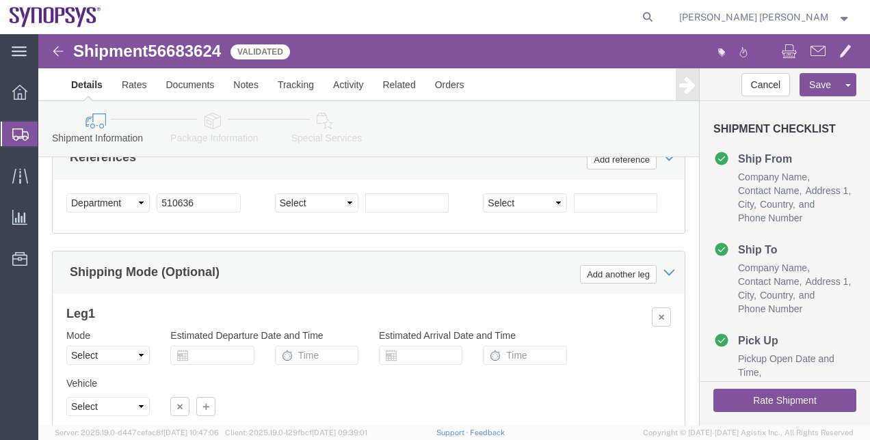
scroll to position [793, 0]
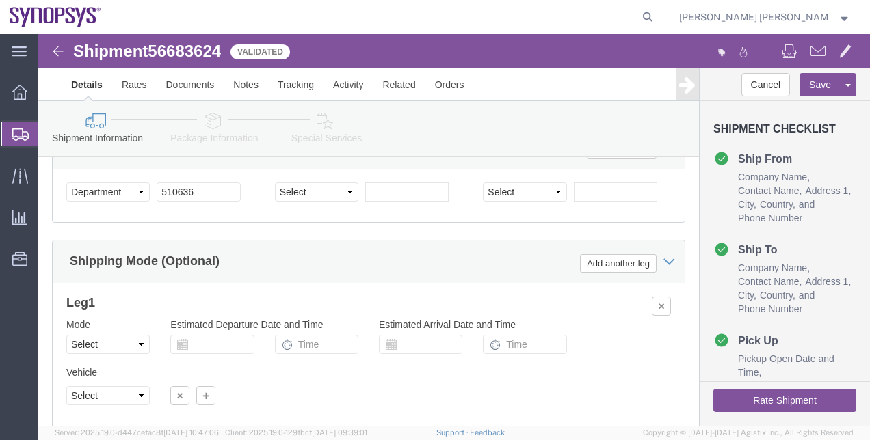
click link "Package Information"
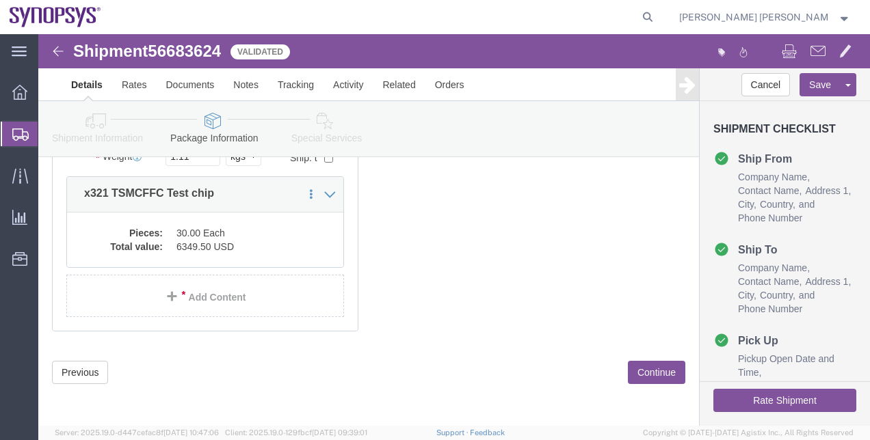
scroll to position [138, 0]
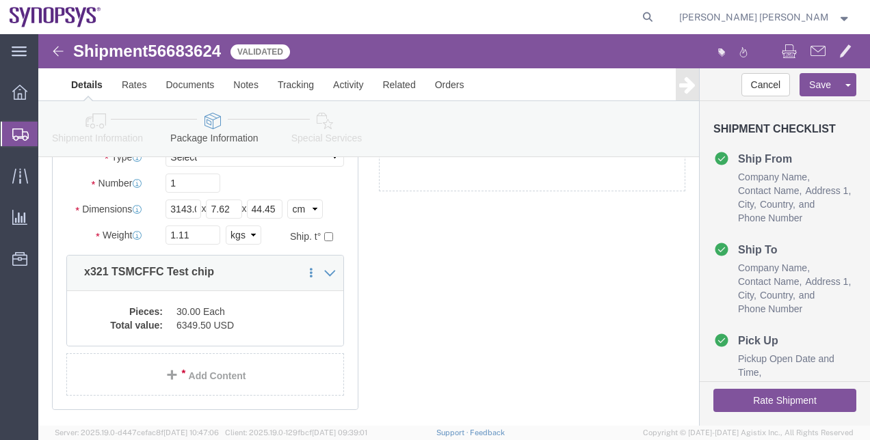
click div "1 x Your Packaging Package Type Select Bale(s) Basket(s) Bolt(s) Bottle(s) Buck…"
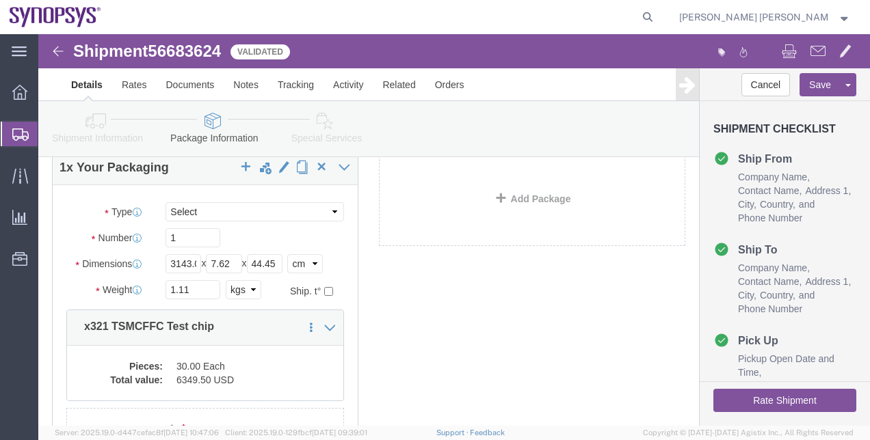
scroll to position [0, 0]
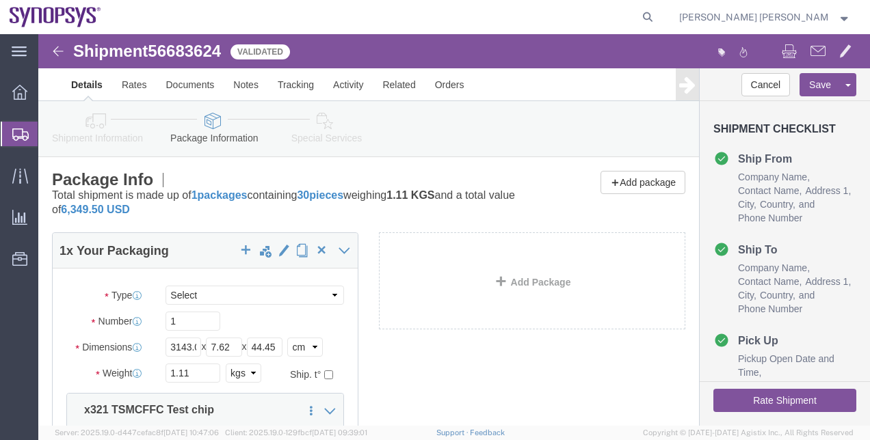
click link "Special Services"
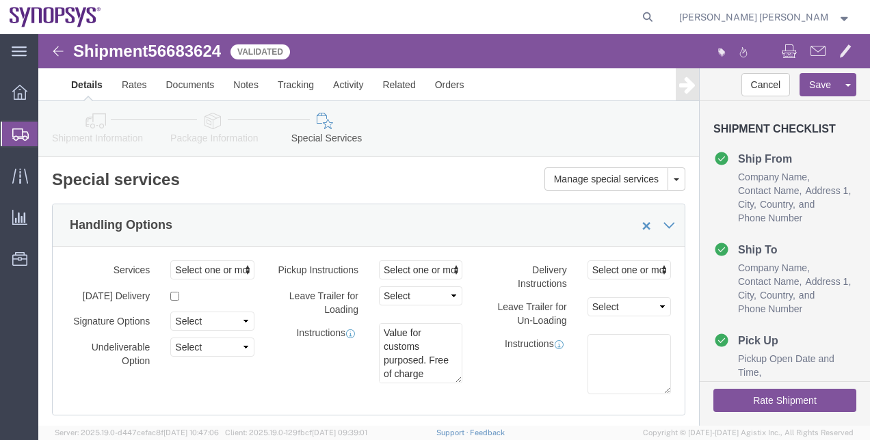
click div "Handling Options"
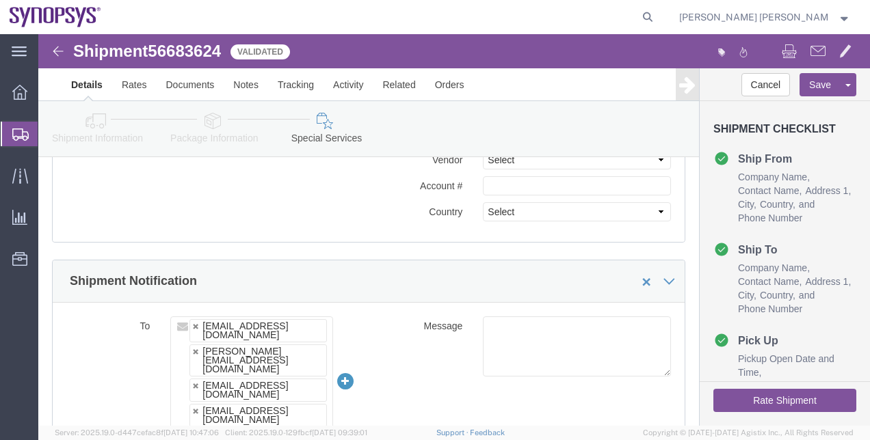
scroll to position [821, 0]
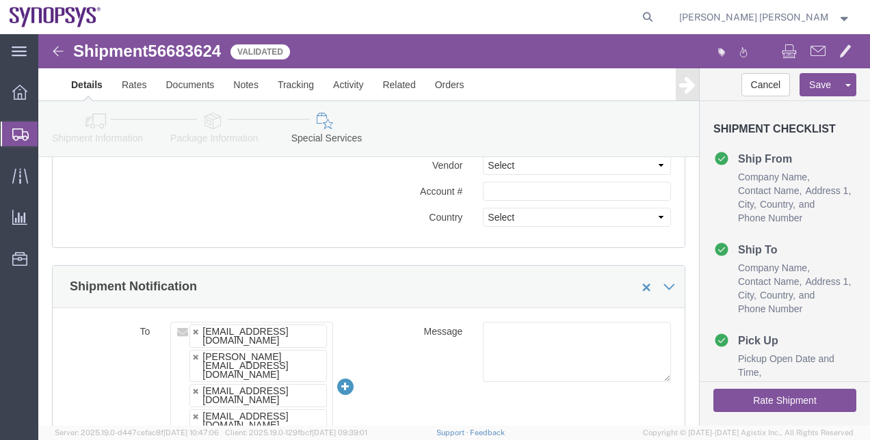
click button "Rate Shipment"
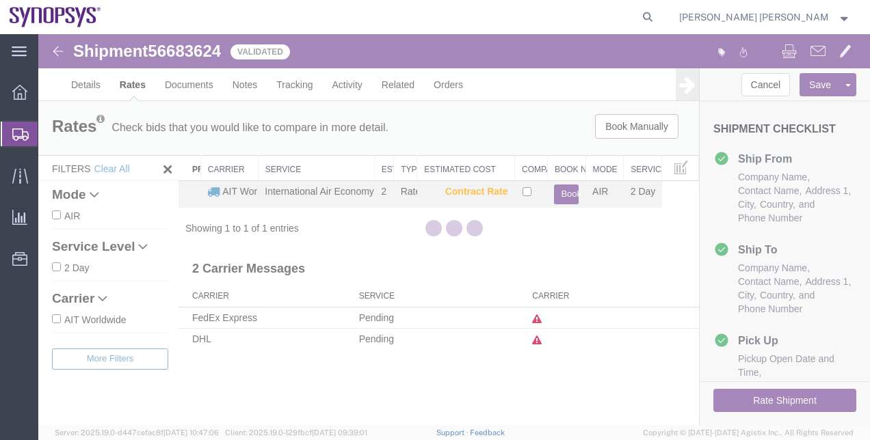
scroll to position [0, 0]
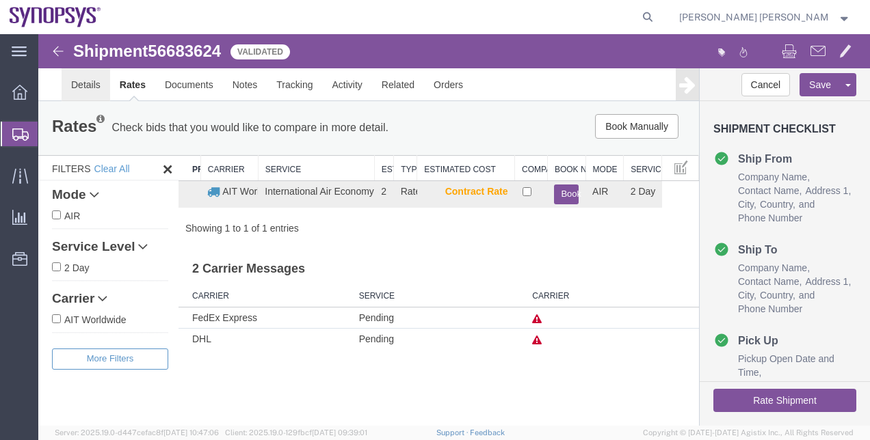
click at [72, 79] on link "Details" at bounding box center [86, 84] width 49 height 33
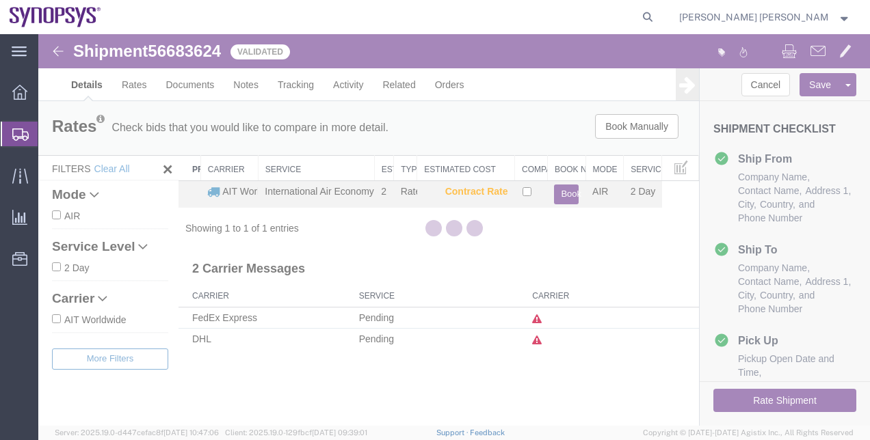
select select "63152"
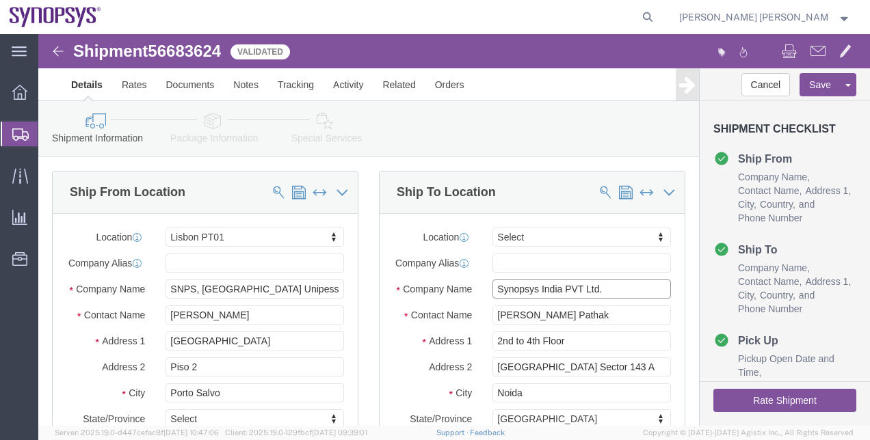
drag, startPoint x: 563, startPoint y: 270, endPoint x: 447, endPoint y: 261, distance: 115.9
click div "Synopsys India PVT Ltd."
click label "Address 2"
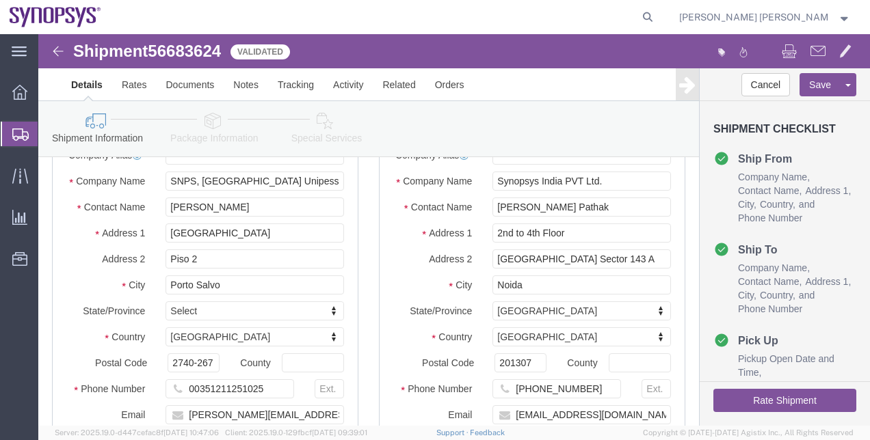
scroll to position [109, 0]
drag, startPoint x: 573, startPoint y: 183, endPoint x: 439, endPoint y: 178, distance: 134.1
click div "[PERSON_NAME] Pathak"
drag, startPoint x: 530, startPoint y: 207, endPoint x: 420, endPoint y: 201, distance: 110.2
click div "Address 1 2nd to 4th Floor"
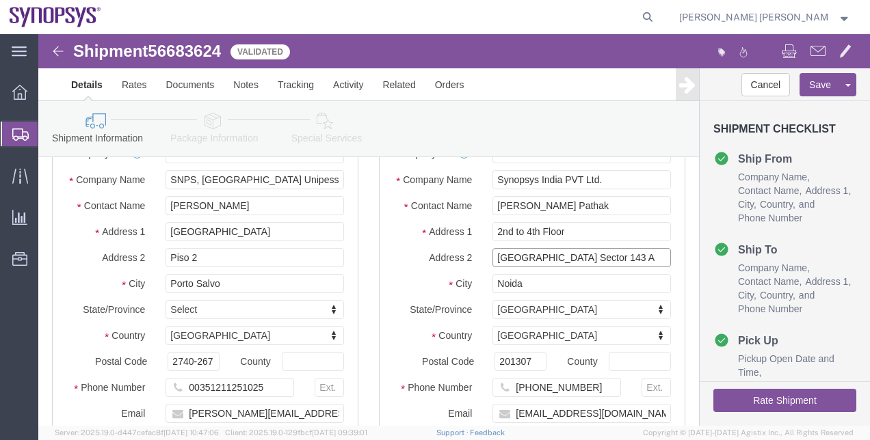
drag, startPoint x: 576, startPoint y: 239, endPoint x: 440, endPoint y: 233, distance: 136.3
click div "[GEOGRAPHIC_DATA] Sector 143 A"
drag, startPoint x: 542, startPoint y: 362, endPoint x: 488, endPoint y: 357, distance: 54.3
click input "[PHONE_NUMBER]"
click label "State/Province"
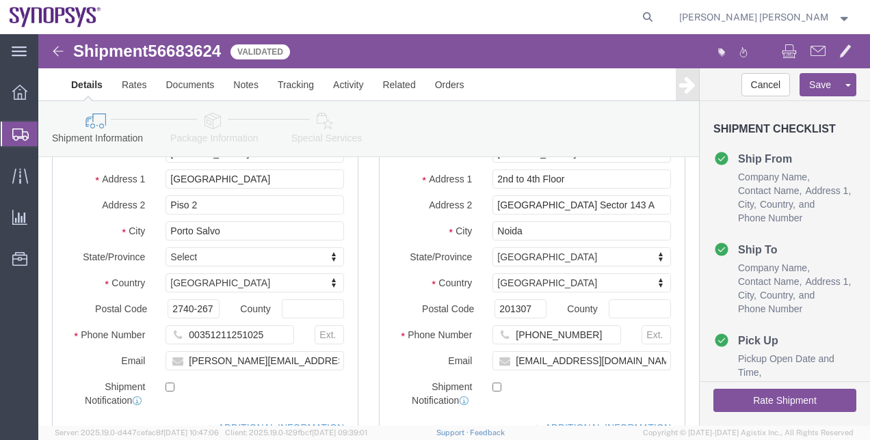
scroll to position [164, 0]
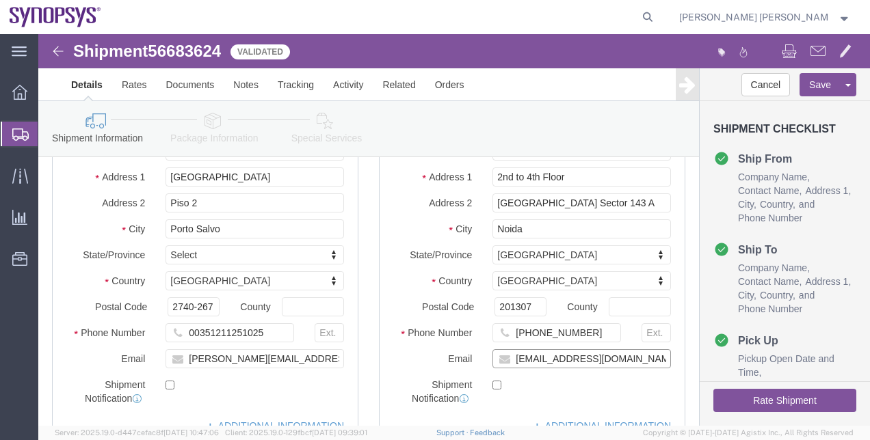
drag, startPoint x: 582, startPoint y: 331, endPoint x: 447, endPoint y: 343, distance: 135.3
click div "[EMAIL_ADDRESS][DOMAIN_NAME]"
drag, startPoint x: 494, startPoint y: 279, endPoint x: 431, endPoint y: 275, distance: 63.0
click div "Postal Code 201307"
click icon
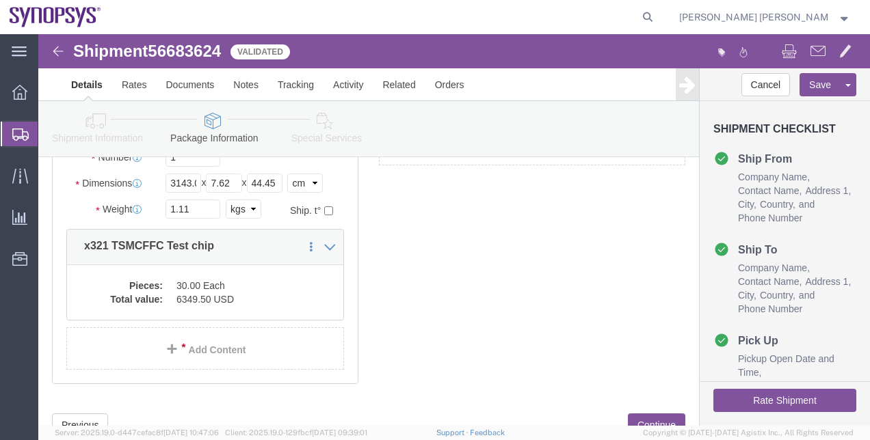
scroll to position [138, 0]
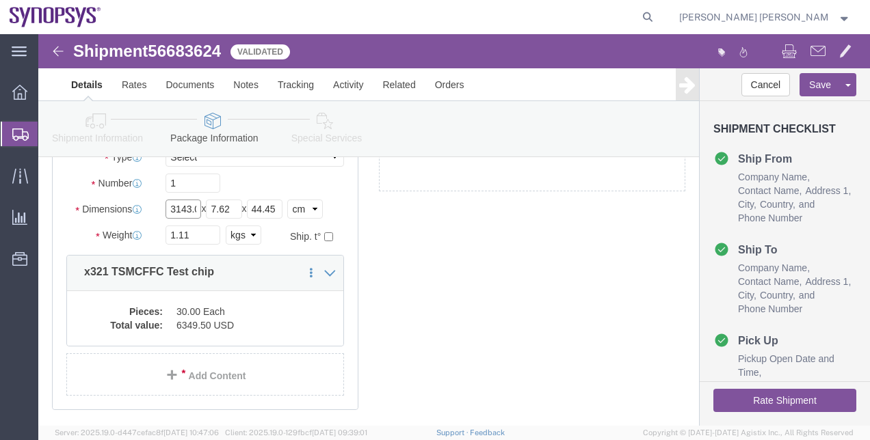
click input "3143.00"
click input "31.00"
type input "31.43"
click div "1 x Your Packaging Package Type Select Bale(s) Basket(s) Bolt(s) Bottle(s) Buck…"
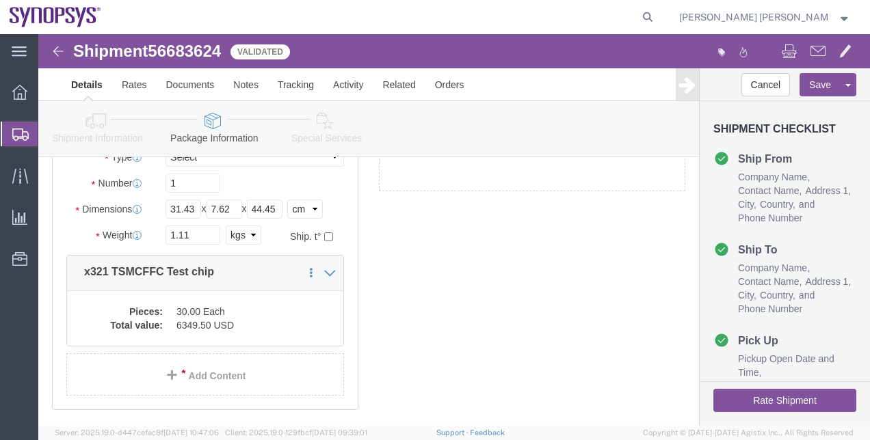
click button "Rate Shipment"
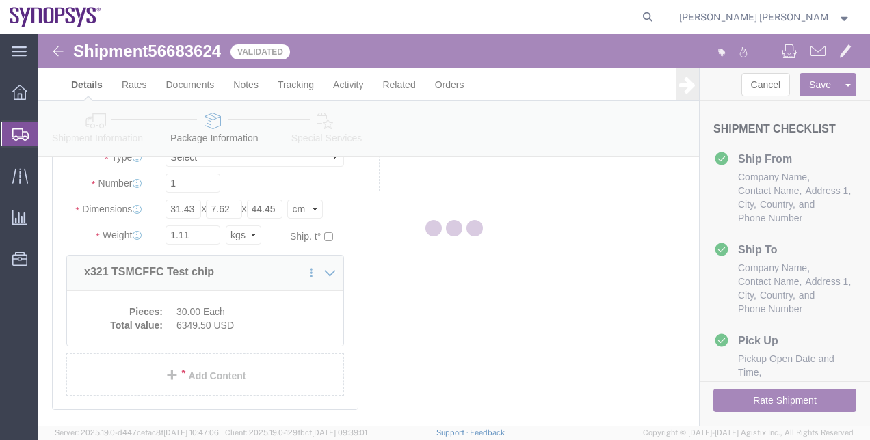
scroll to position [0, 0]
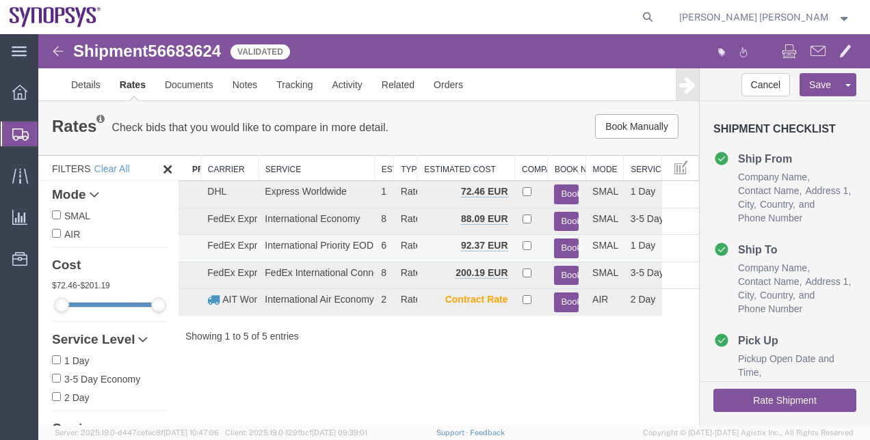
click at [570, 241] on button "Book" at bounding box center [566, 249] width 25 height 20
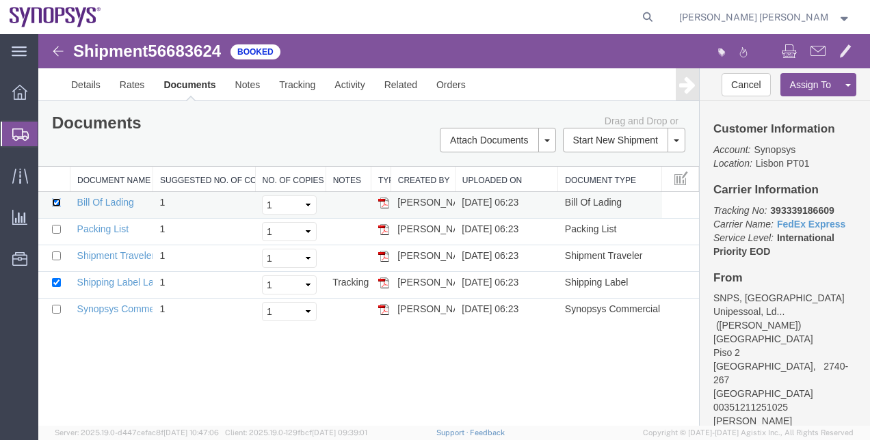
click at [55, 202] on input "checkbox" at bounding box center [56, 202] width 9 height 9
checkbox input "false"
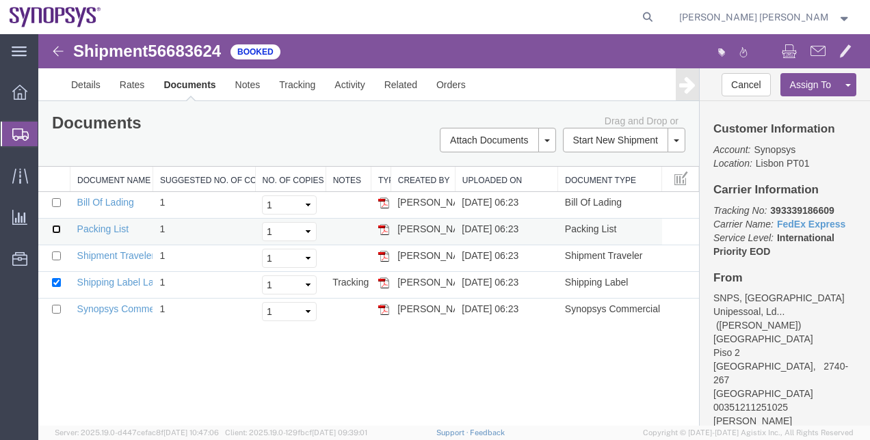
click at [59, 228] on input "checkbox" at bounding box center [56, 229] width 9 height 9
checkbox input "true"
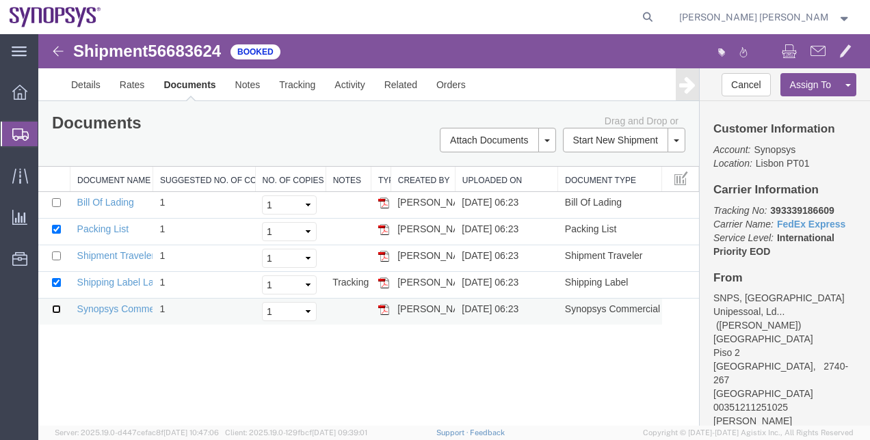
click at [56, 305] on input "checkbox" at bounding box center [56, 309] width 9 height 9
checkbox input "true"
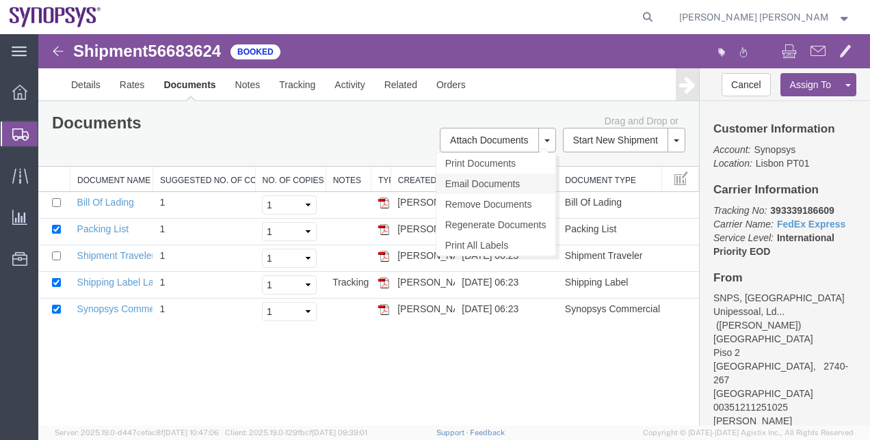
click at [529, 185] on link "Email Documents" at bounding box center [495, 184] width 119 height 21
click at [523, 181] on link "Email Documents" at bounding box center [495, 184] width 119 height 21
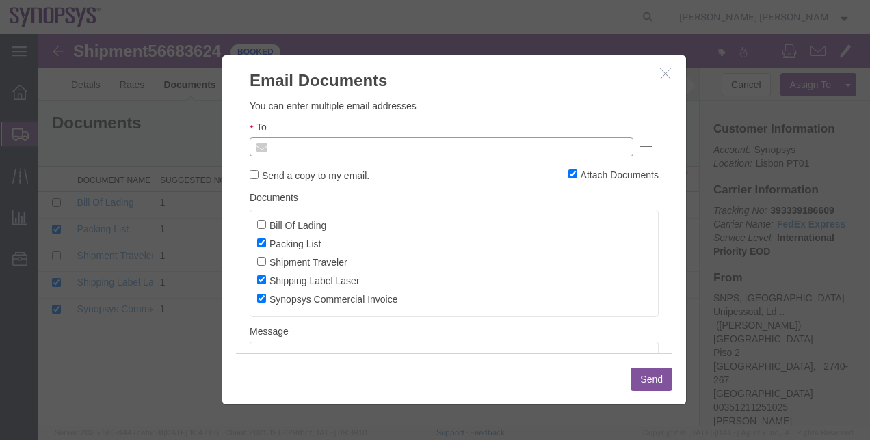
click at [377, 148] on input "text" at bounding box center [349, 147] width 160 height 18
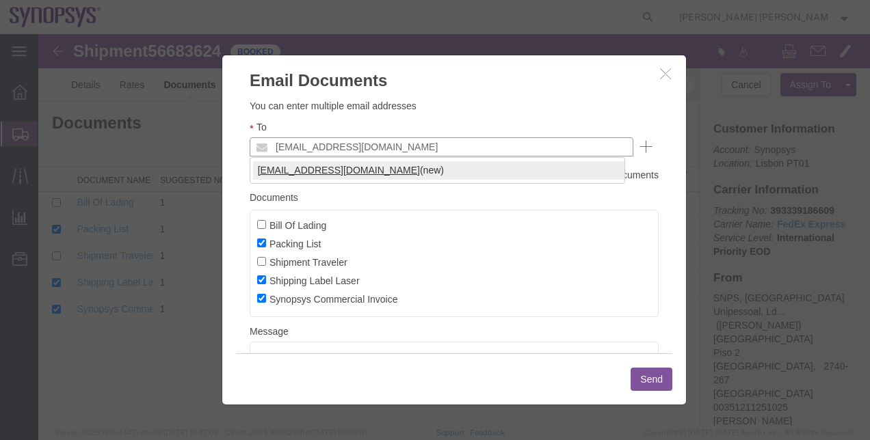
type input "[EMAIL_ADDRESS][DOMAIN_NAME]"
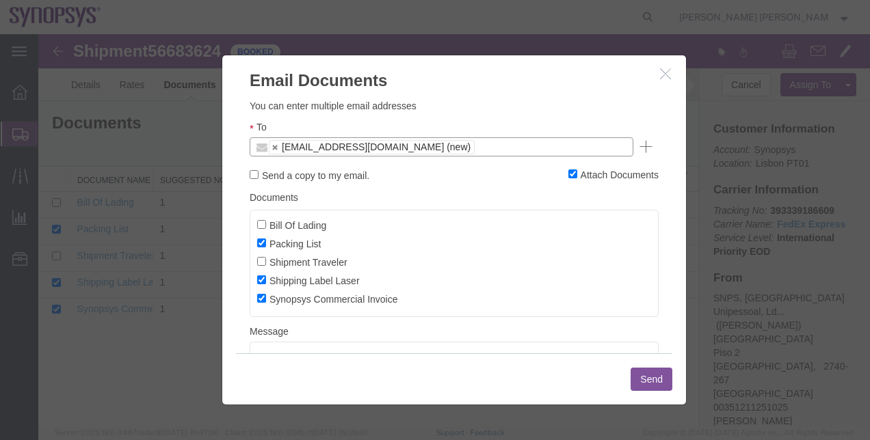
click at [647, 384] on button "Send" at bounding box center [652, 379] width 42 height 23
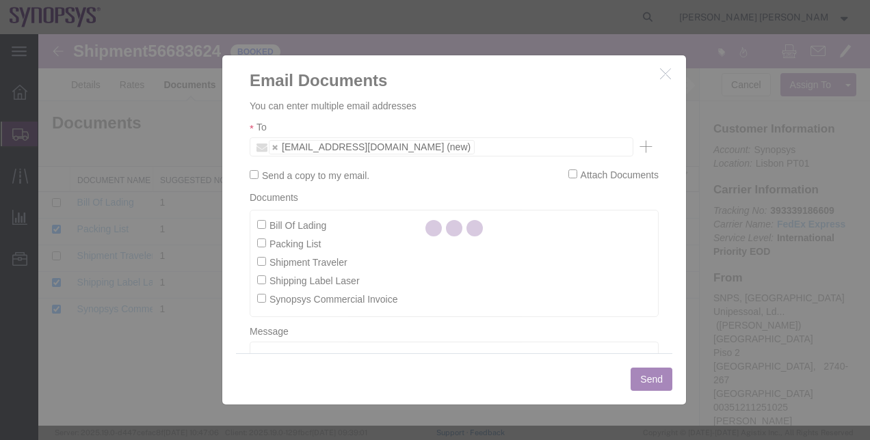
checkbox input "false"
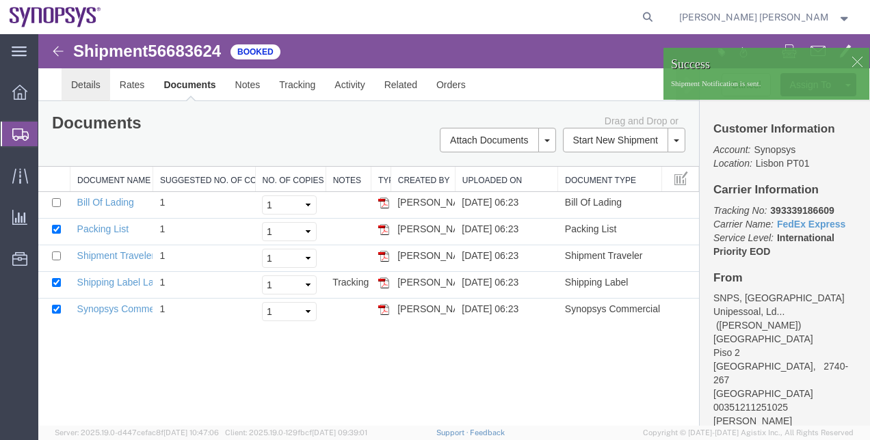
drag, startPoint x: 126, startPoint y: 120, endPoint x: 88, endPoint y: 86, distance: 51.3
click at [88, 86] on link "Details" at bounding box center [86, 84] width 49 height 33
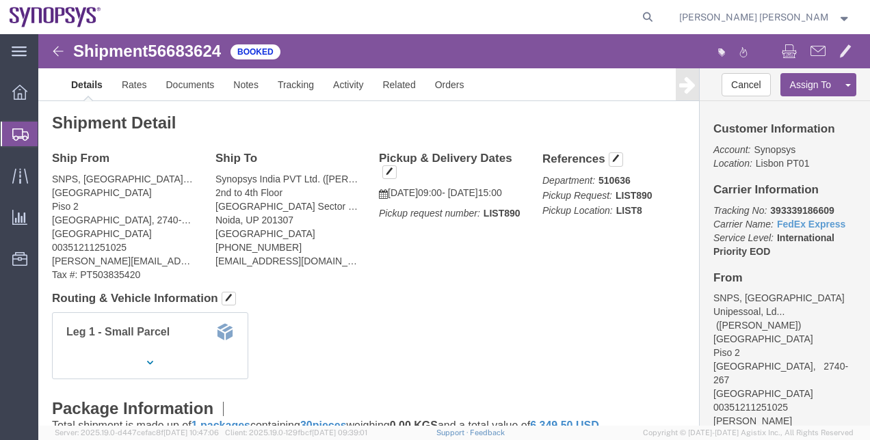
click div "Leg 1 - Small Parcel"
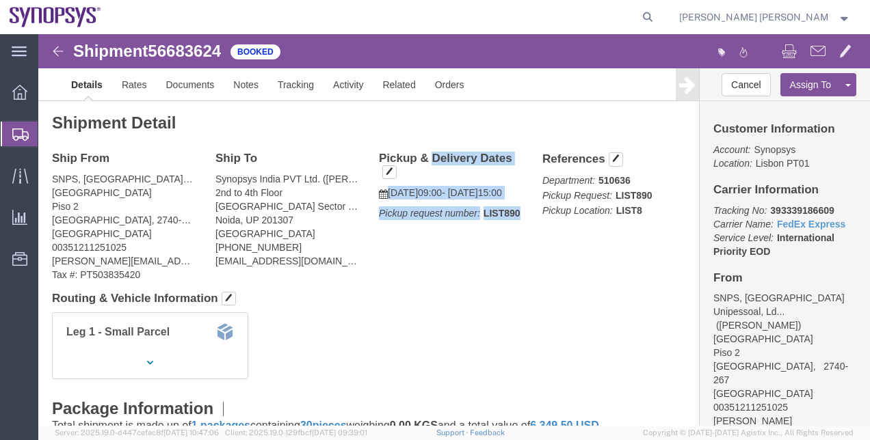
drag, startPoint x: 382, startPoint y: 205, endPoint x: 336, endPoint y: 120, distance: 97.0
click div "Pickup & Delivery Dates [DATE] 09:00 - [DATE] 15:00 Pickup request number: LIST…"
copy div "Pickup & Delivery Dates [DATE] 09:00 - [DATE] 15:00 Pickup request number: LIST…"
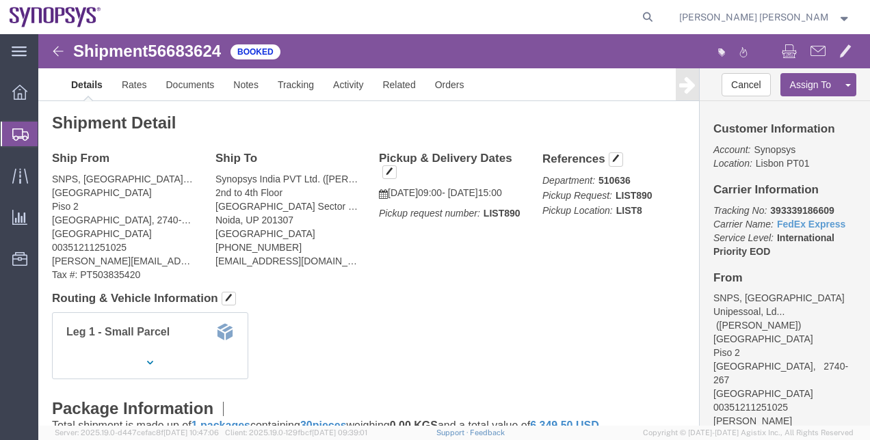
click h4 "Routing & Vehicle Information"
click at [0, 0] on span "Shipment Manager" at bounding box center [0, 0] width 0 height 0
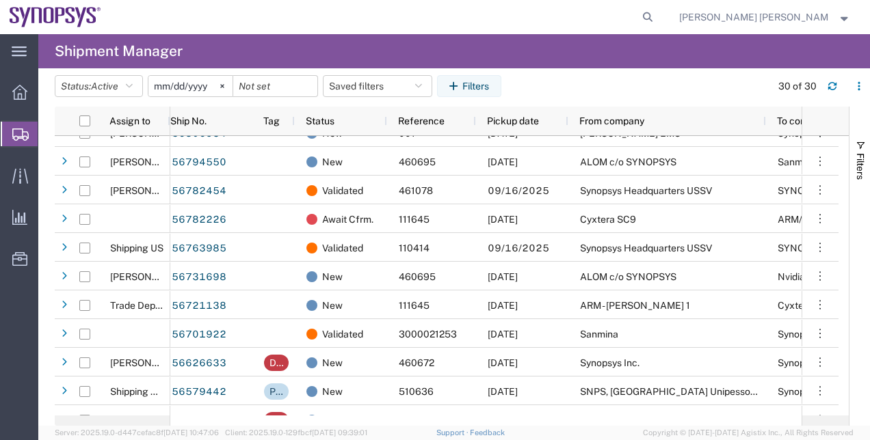
scroll to position [581, 0]
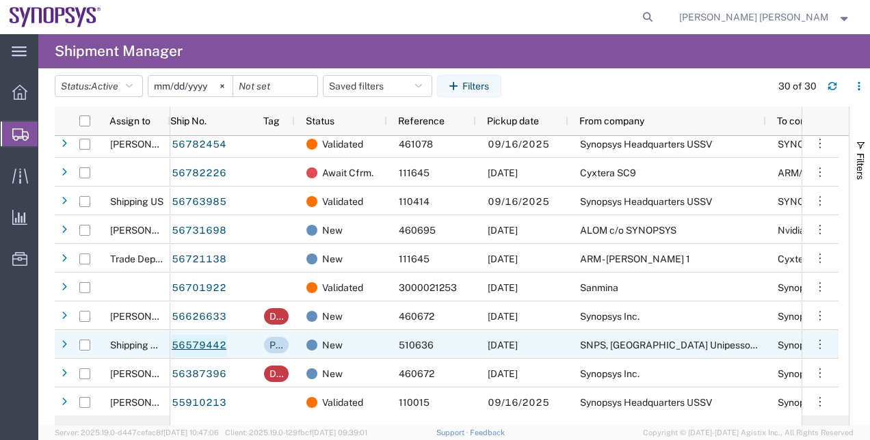
click at [212, 339] on link "56579442" at bounding box center [199, 346] width 56 height 22
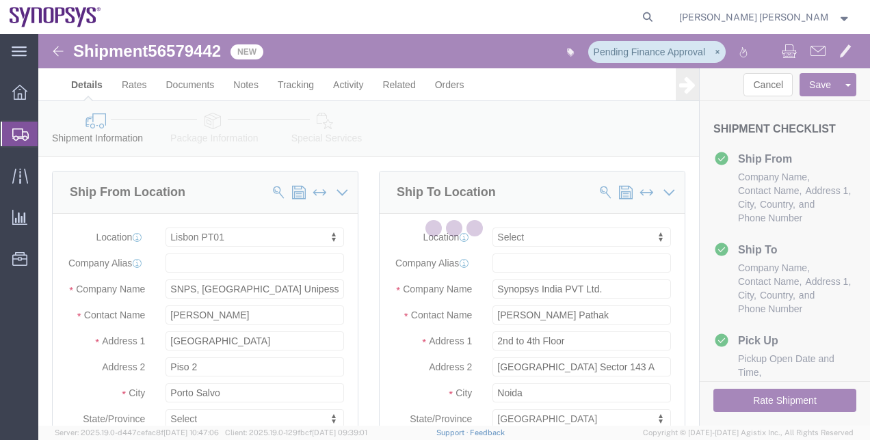
select select "63152"
select select
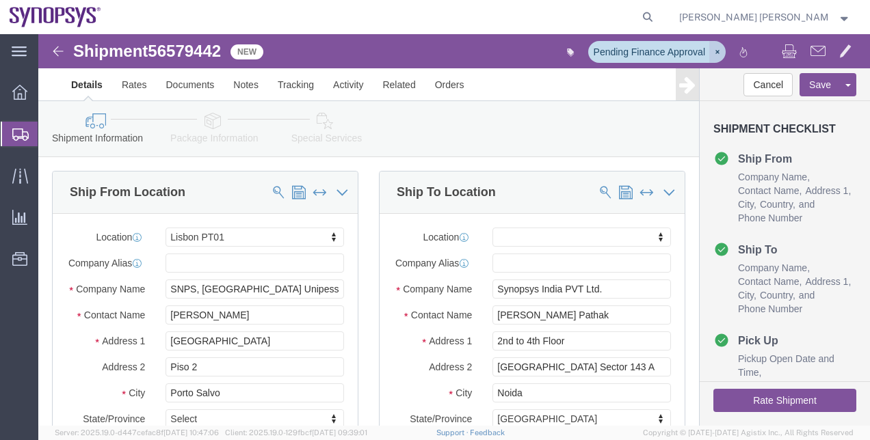
click icon "button"
click icon
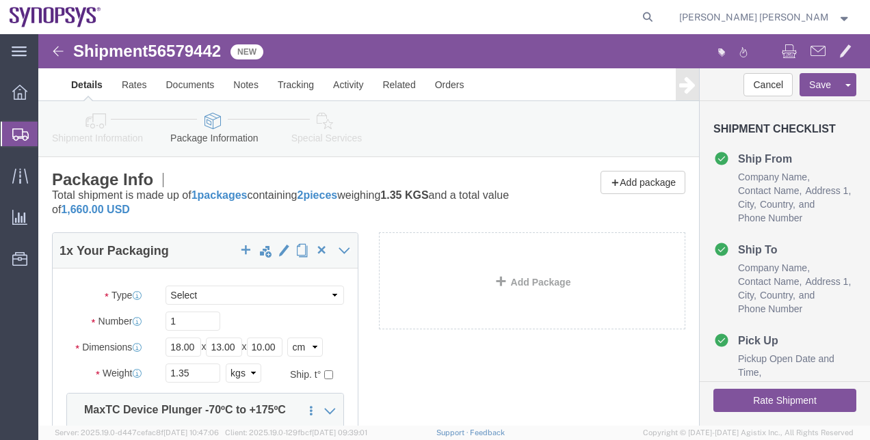
click div "1 x Your Packaging Package Type Select Bale(s) Basket(s) Bolt(s) Bottle(s) Buck…"
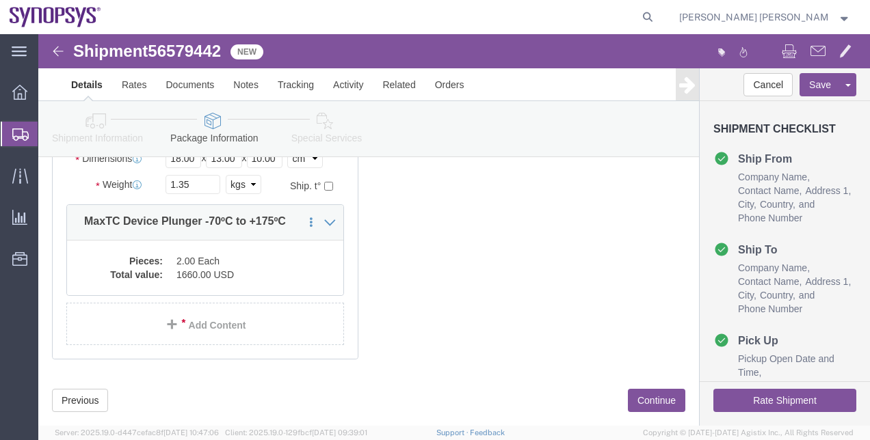
scroll to position [107, 0]
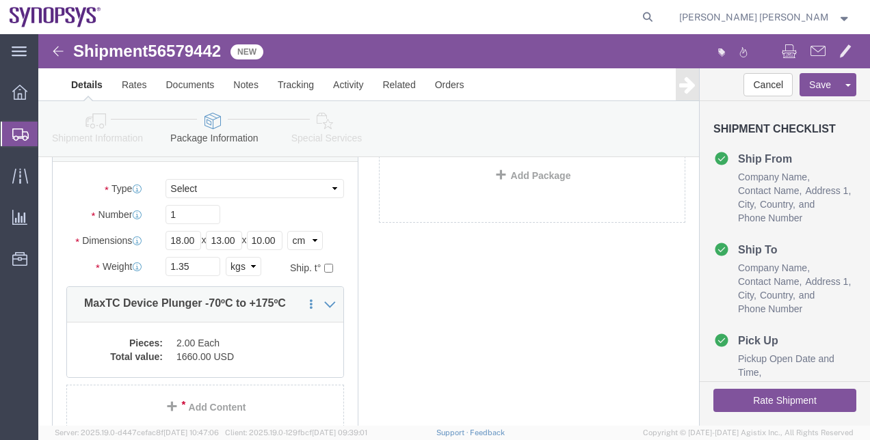
click button "Rate Shipment"
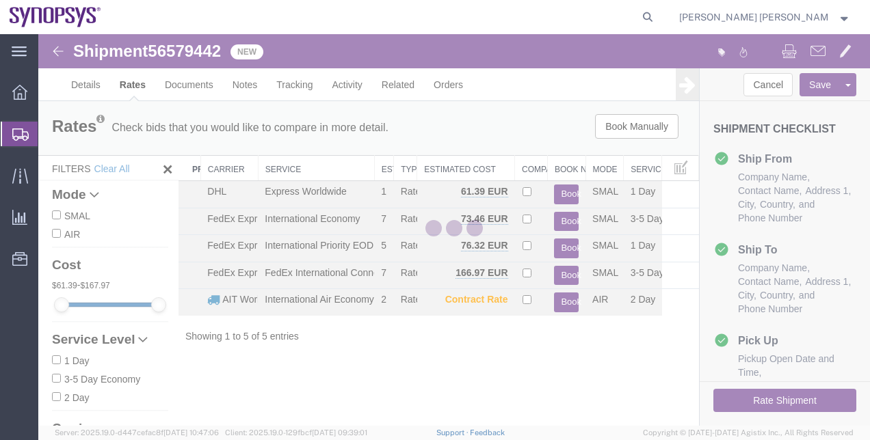
scroll to position [0, 0]
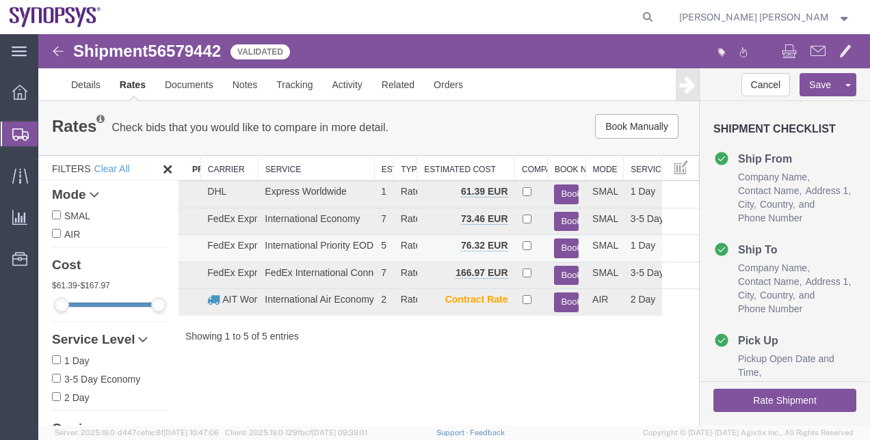
click at [574, 243] on button "Book" at bounding box center [566, 249] width 25 height 20
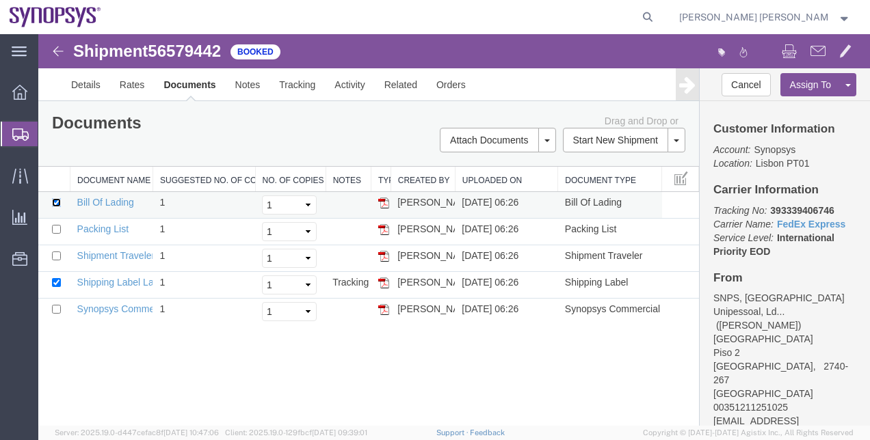
click at [53, 204] on input "checkbox" at bounding box center [56, 202] width 9 height 9
checkbox input "false"
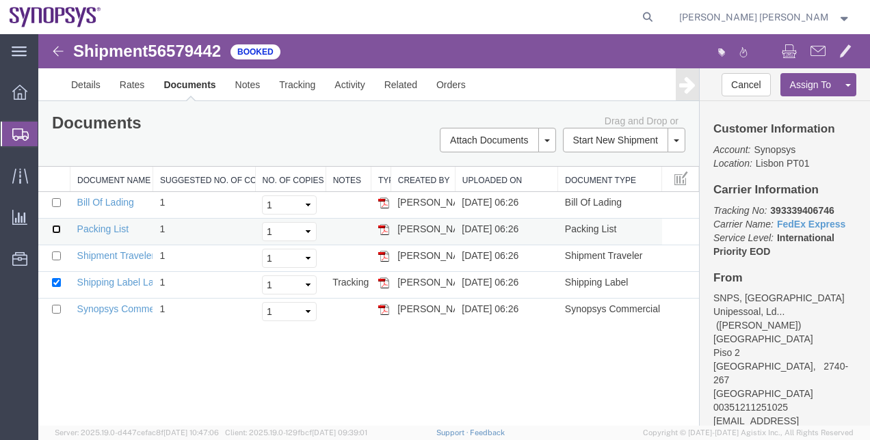
click at [57, 231] on input "checkbox" at bounding box center [56, 229] width 9 height 9
checkbox input "true"
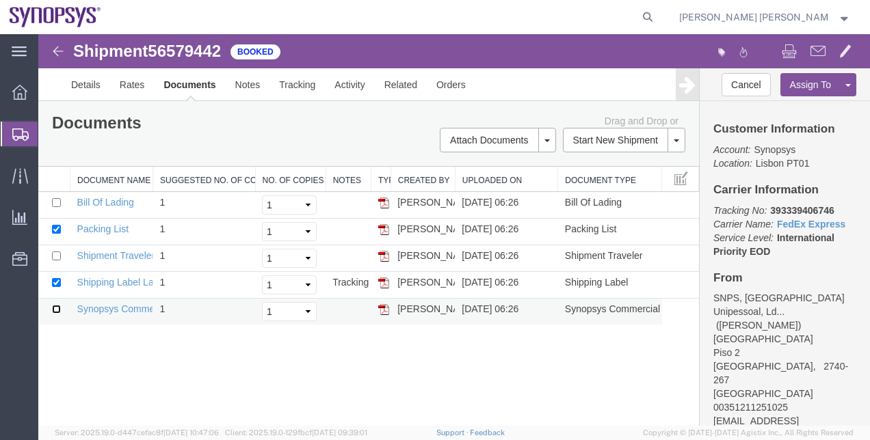
click at [59, 309] on input "checkbox" at bounding box center [56, 309] width 9 height 9
checkbox input "true"
drag, startPoint x: 793, startPoint y: 392, endPoint x: 711, endPoint y: 397, distance: 82.2
click at [711, 397] on div "Customer Information Account: Synopsys Location: [GEOGRAPHIC_DATA] PT01 Carrier…" at bounding box center [785, 263] width 170 height 325
copy address "[EMAIL_ADDRESS][DOMAIN_NAME]"
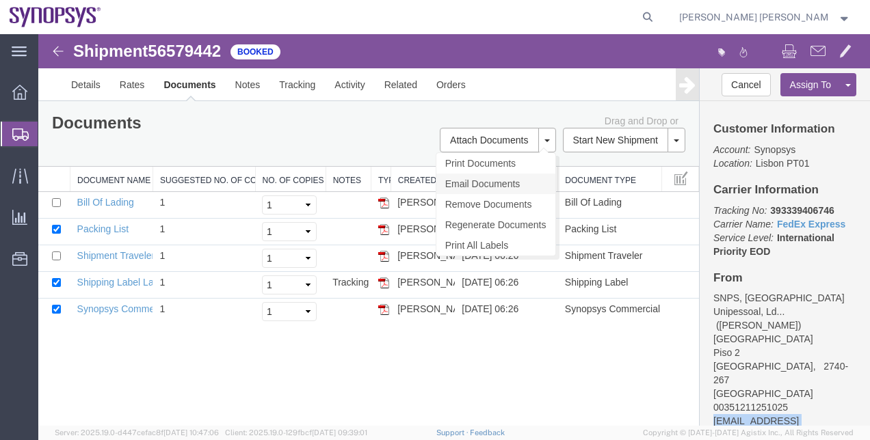
click at [527, 183] on link "Email Documents" at bounding box center [495, 184] width 119 height 21
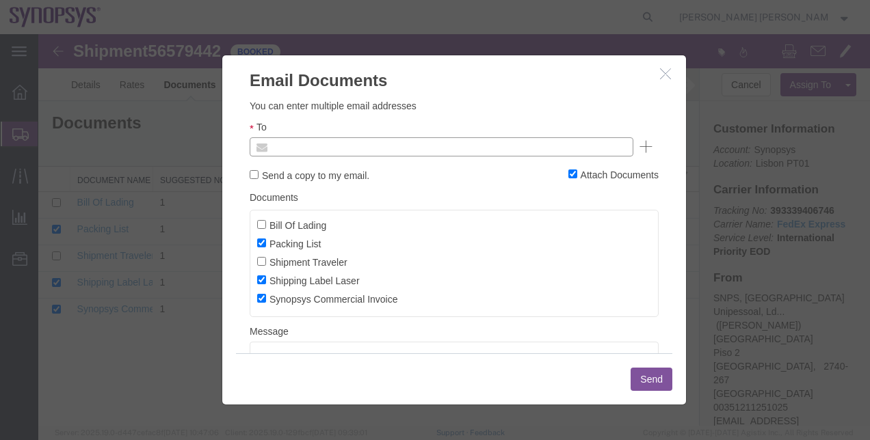
click at [328, 152] on input "text" at bounding box center [349, 147] width 160 height 18
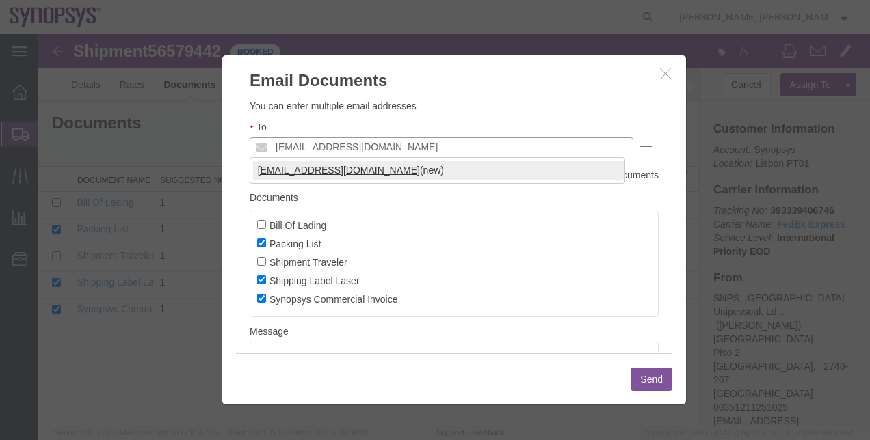
type input "[EMAIL_ADDRESS][DOMAIN_NAME]"
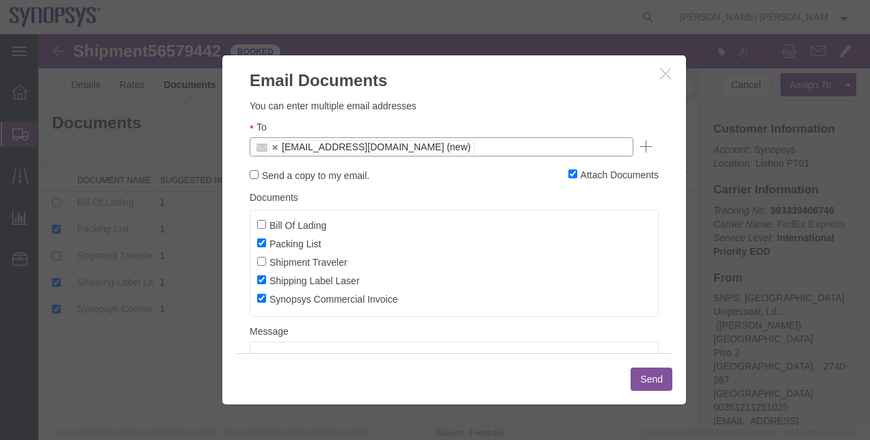
click at [648, 384] on button "Send" at bounding box center [652, 379] width 42 height 23
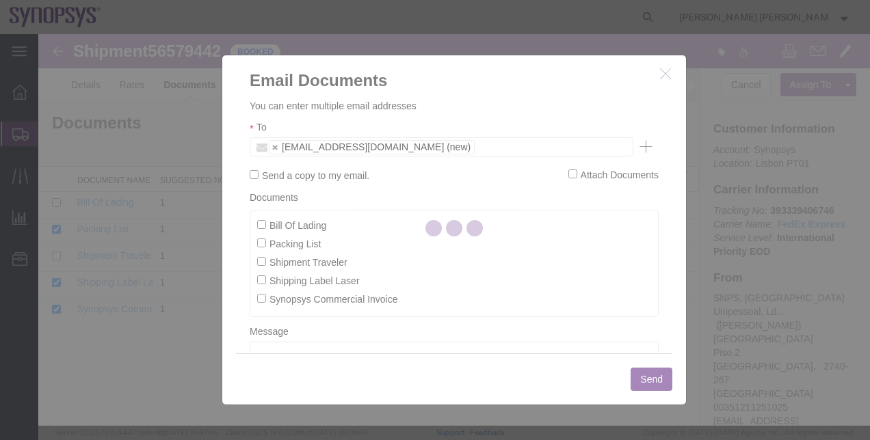
checkbox input "false"
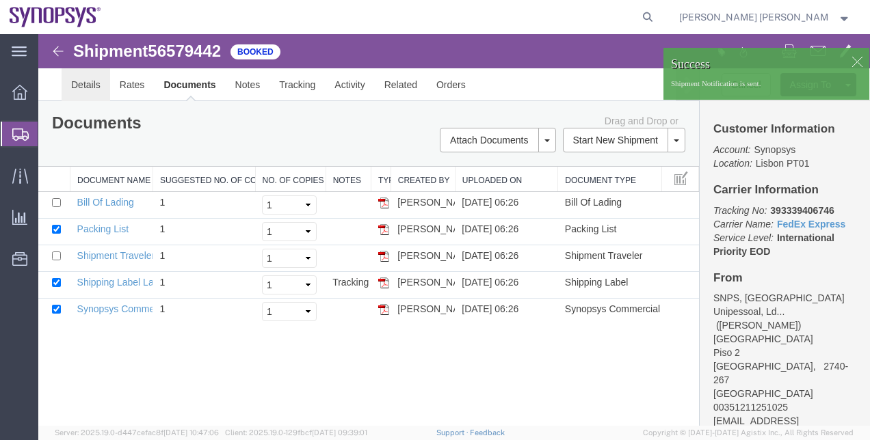
click at [87, 83] on link "Details" at bounding box center [86, 84] width 49 height 33
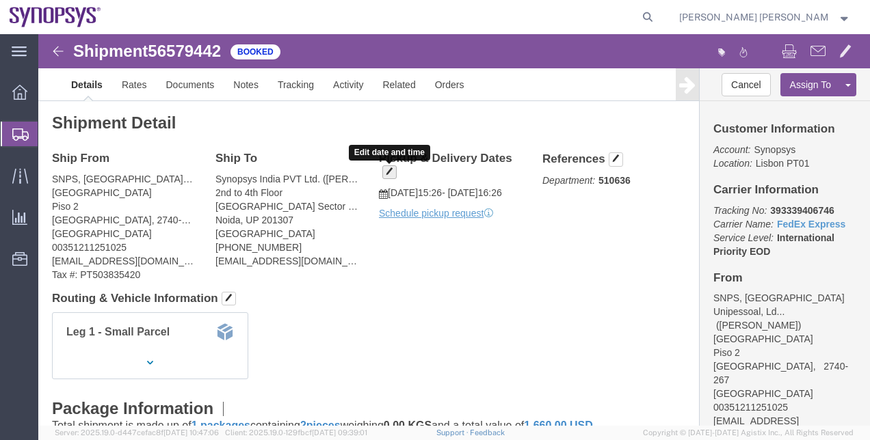
click span "button"
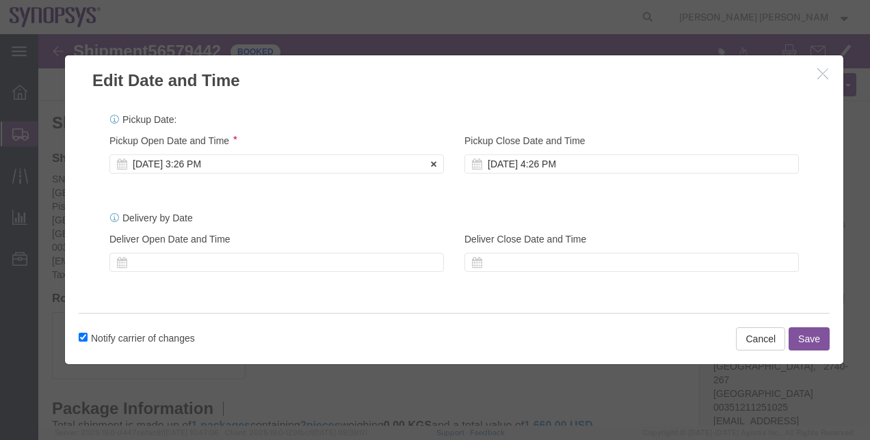
click div "[DATE] 3:26 PM"
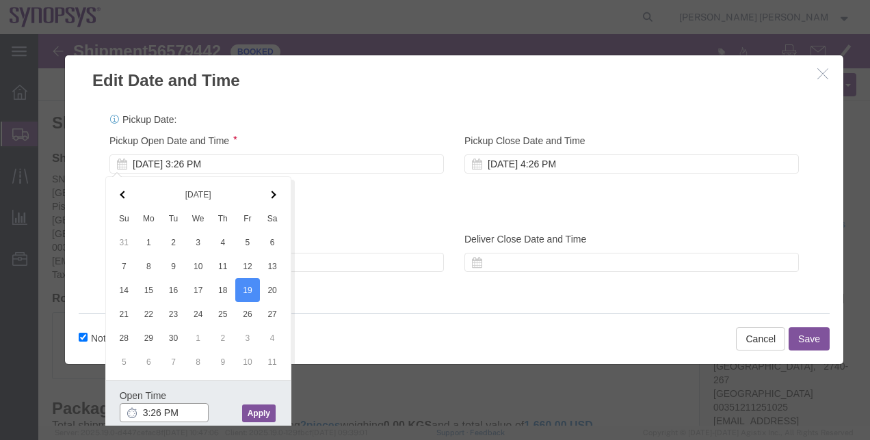
click input "3:26 PM"
click input "09:26 PM"
type input "9:20 AM"
click div "Open Time 9:20 AM [DATE] 3:26 PM - [DATE] 3:26 PM Cancel Apply"
click button "Apply"
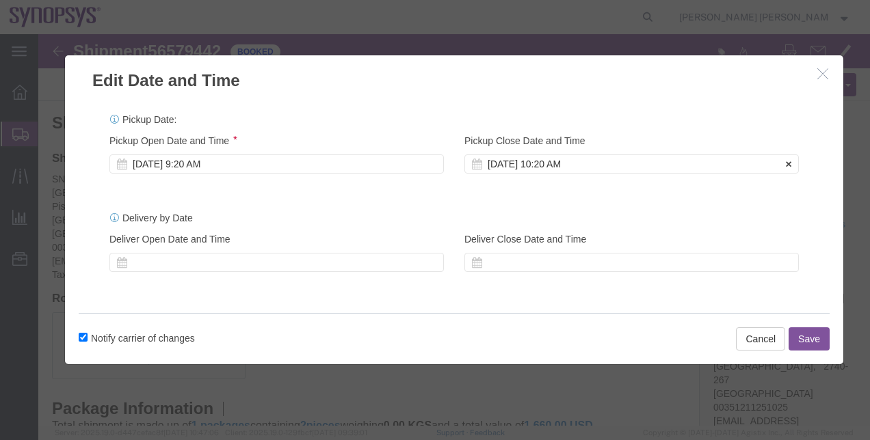
click div "[DATE] 10:20 AM"
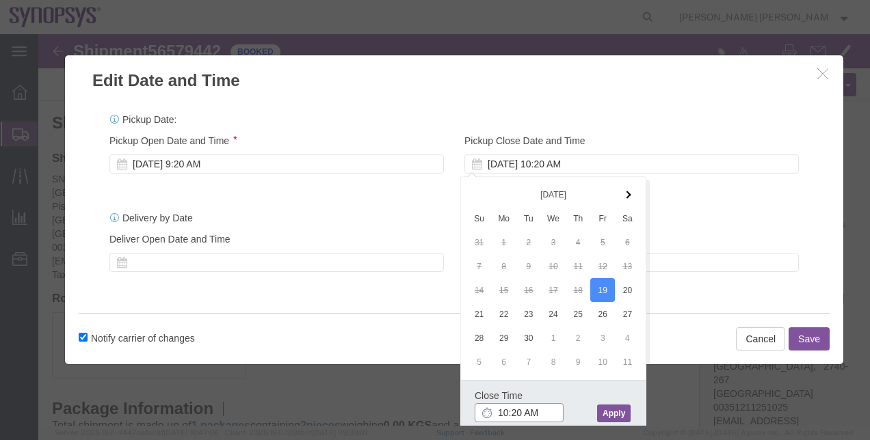
click input "10:20 AM"
click input "10:20 PM"
type input "1:20 PM"
click button "Apply"
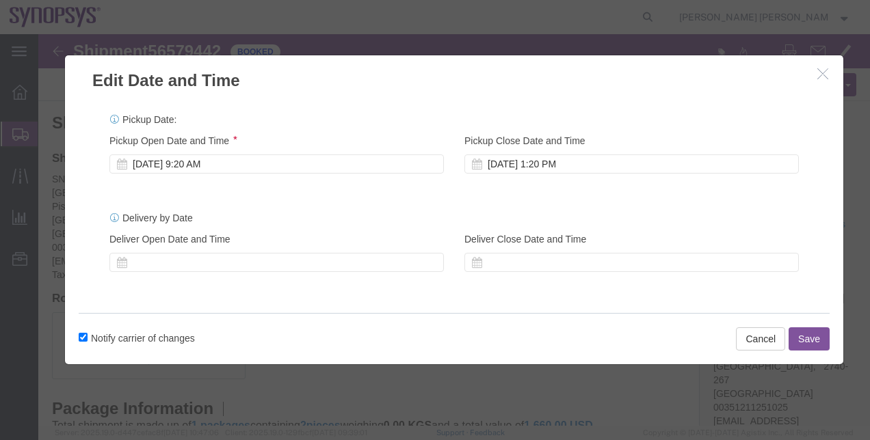
click button "Save"
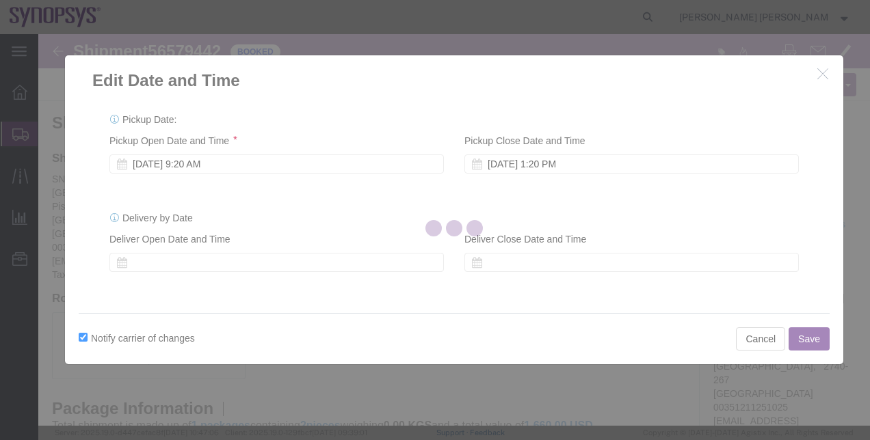
click at [390, 301] on div at bounding box center [454, 230] width 832 height 392
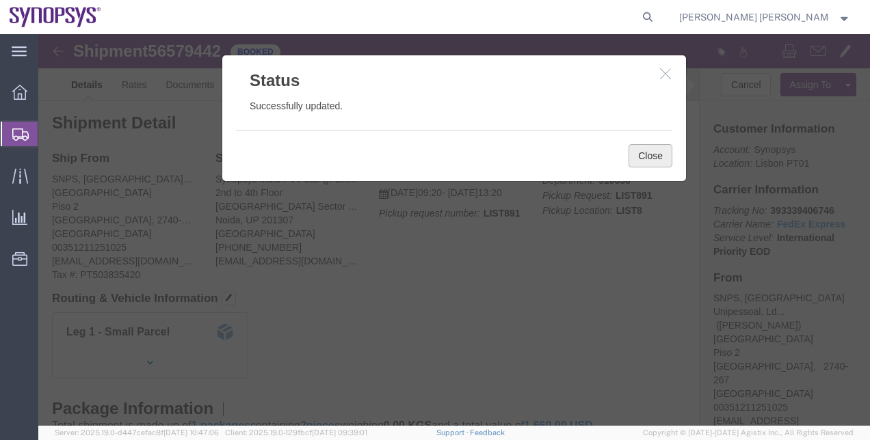
click button "Close"
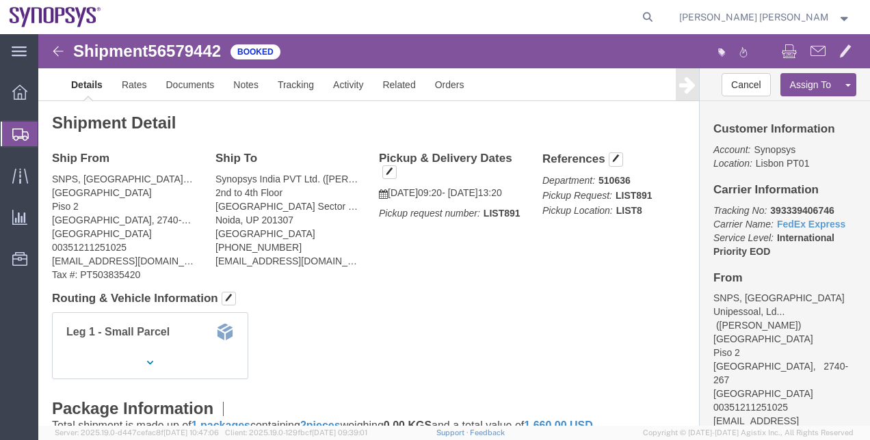
click b "393339406746"
copy b "393339406746"
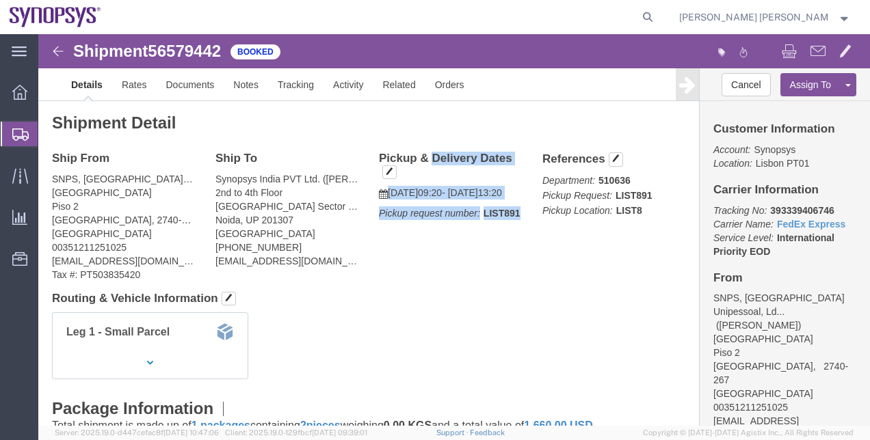
drag, startPoint x: 388, startPoint y: 207, endPoint x: 339, endPoint y: 114, distance: 105.2
click div "Shipment Detail Ship From SNPS, Portugal Unipessoal, Lda. ([PERSON_NAME]) [GEOG…"
copy div "Pickup & Delivery Dates [DATE] 09:20 - [DATE] 13:20 Pickup request number: LIST…"
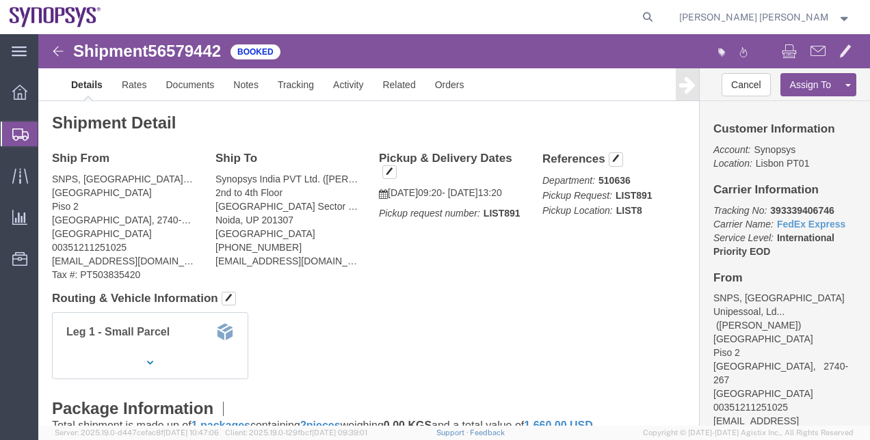
click div "Leg 1 - Small Parcel"
click at [0, 0] on span "Shipment Manager" at bounding box center [0, 0] width 0 height 0
